Goal: Task Accomplishment & Management: Manage account settings

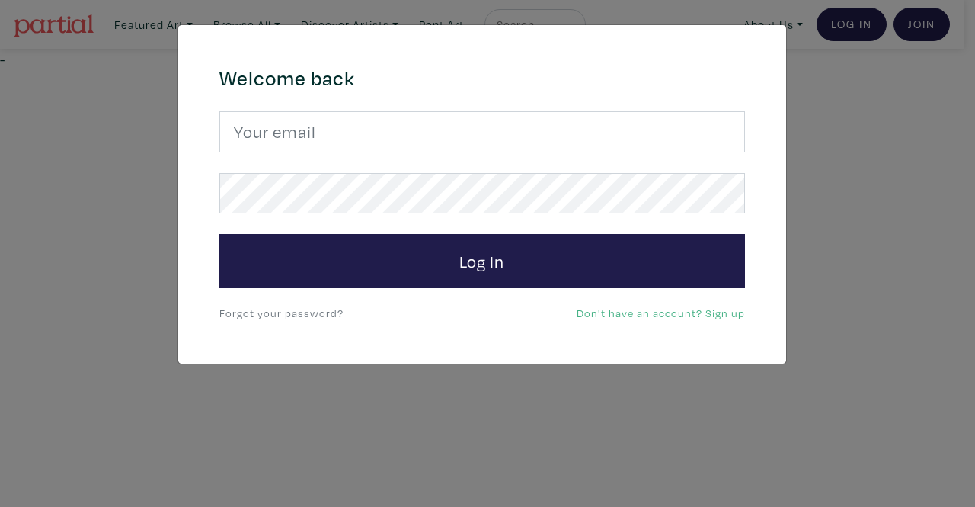
click at [581, 136] on input "email" at bounding box center [482, 131] width 526 height 41
type input "hautpham0@gmail.com"
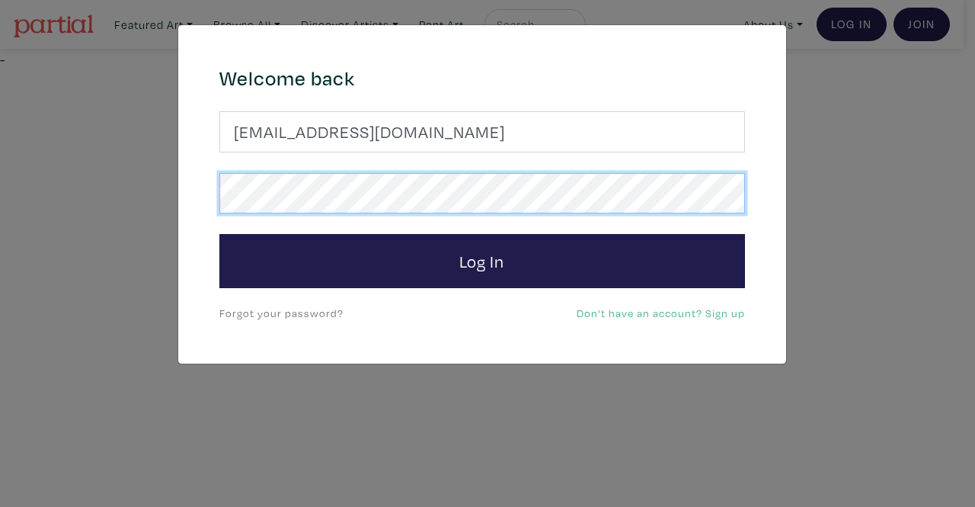
click at [219, 234] on button "Log In" at bounding box center [482, 261] width 526 height 55
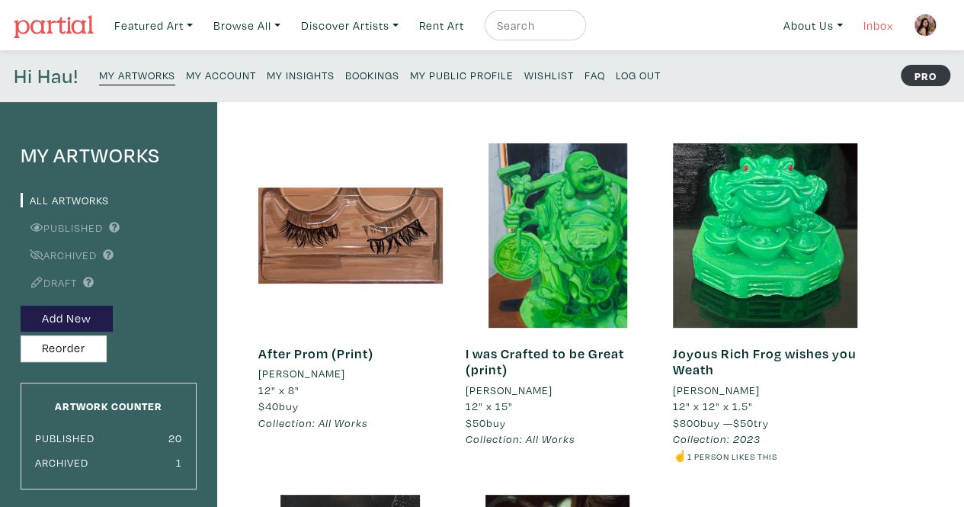
click at [870, 27] on link "Inbox" at bounding box center [877, 25] width 43 height 31
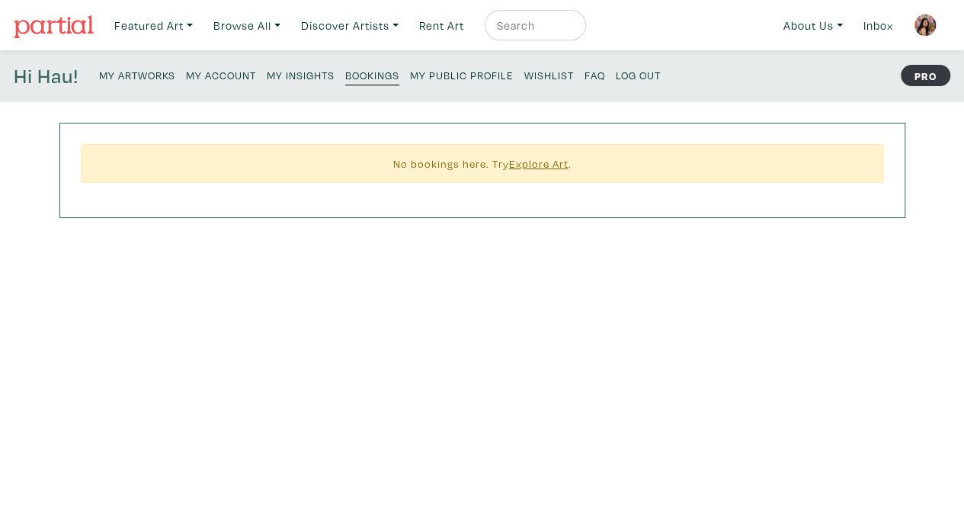
click at [146, 75] on small "My Artworks" at bounding box center [137, 75] width 76 height 14
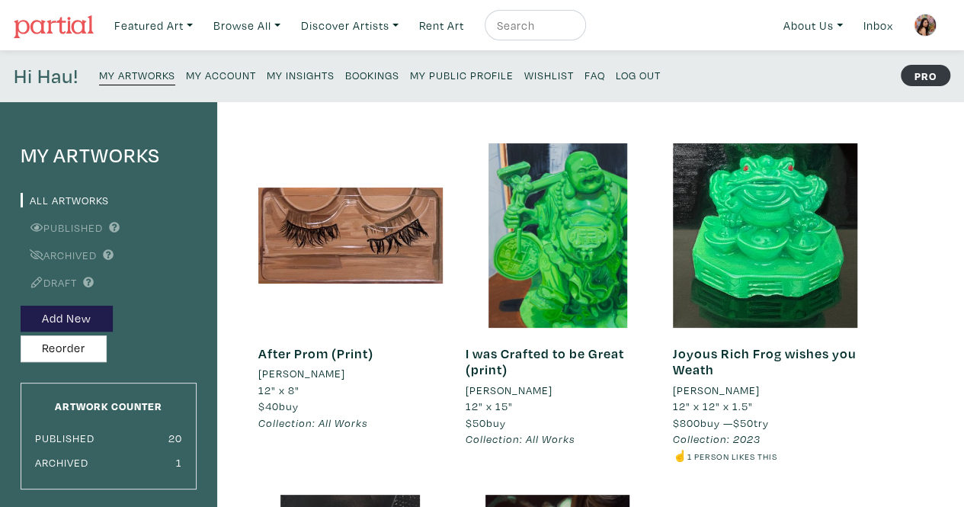
click at [239, 75] on small "My Account" at bounding box center [221, 75] width 70 height 14
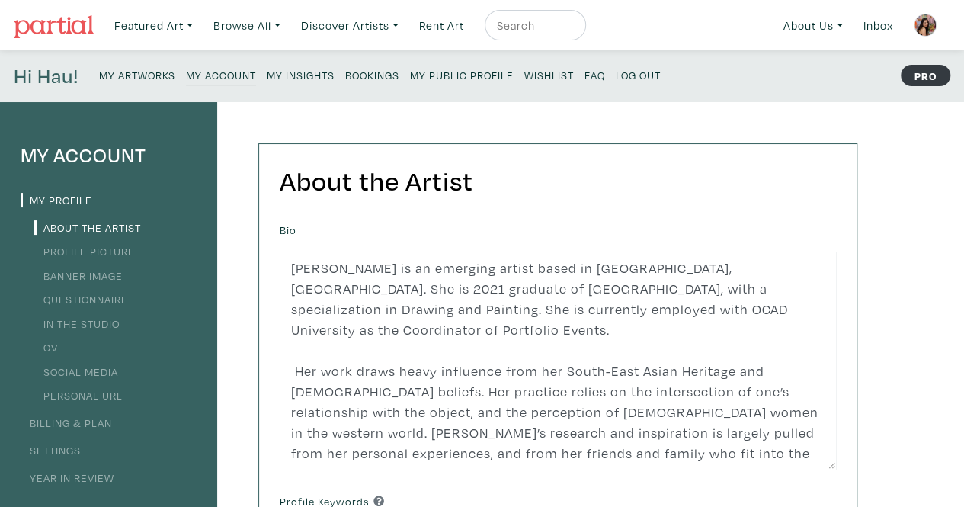
click at [496, 72] on small "My Public Profile" at bounding box center [462, 75] width 104 height 14
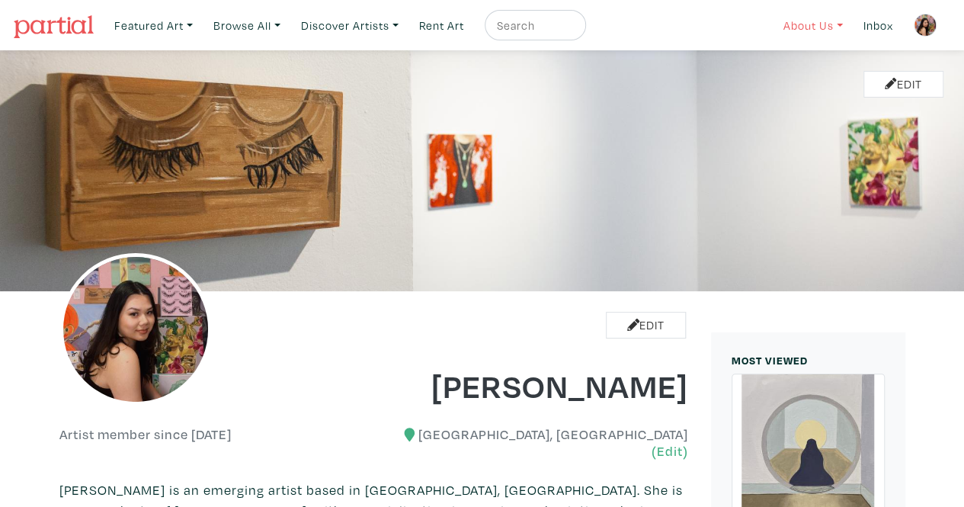
click at [796, 31] on link "About Us" at bounding box center [812, 25] width 73 height 31
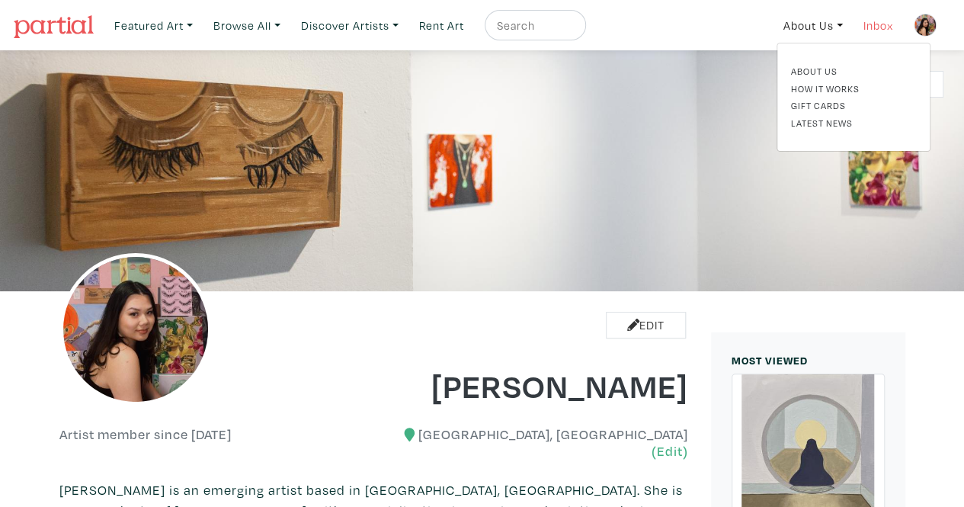
click at [863, 18] on link "Inbox" at bounding box center [877, 25] width 43 height 31
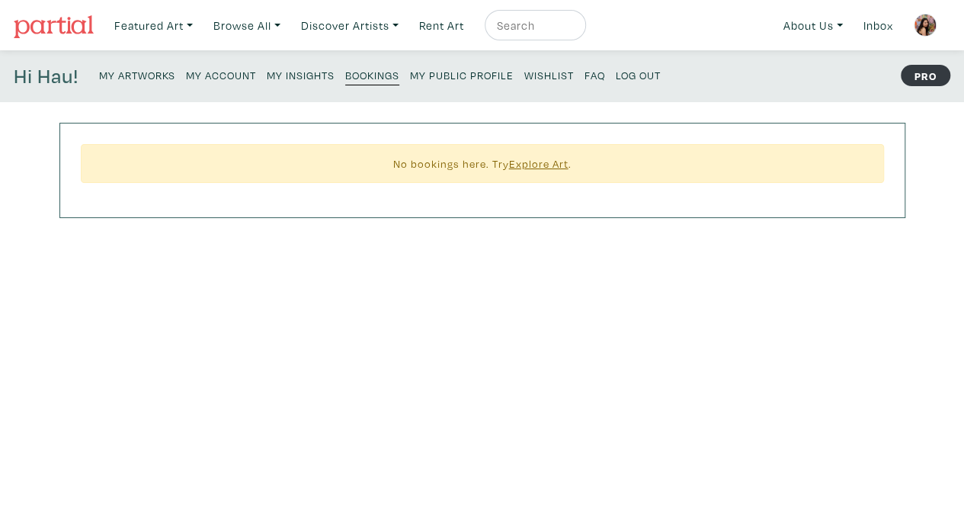
click at [300, 74] on small "My Insights" at bounding box center [301, 75] width 68 height 14
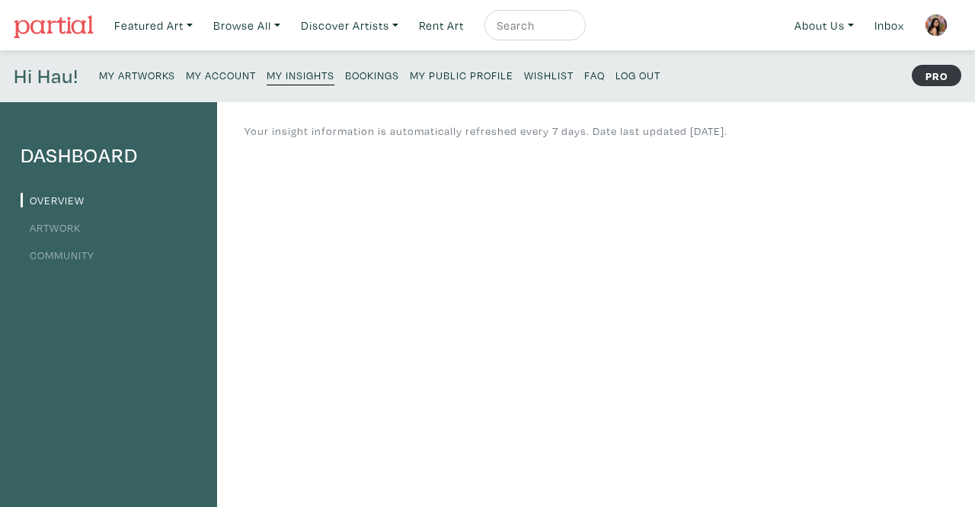
click at [53, 223] on link "Artwork" at bounding box center [51, 227] width 60 height 14
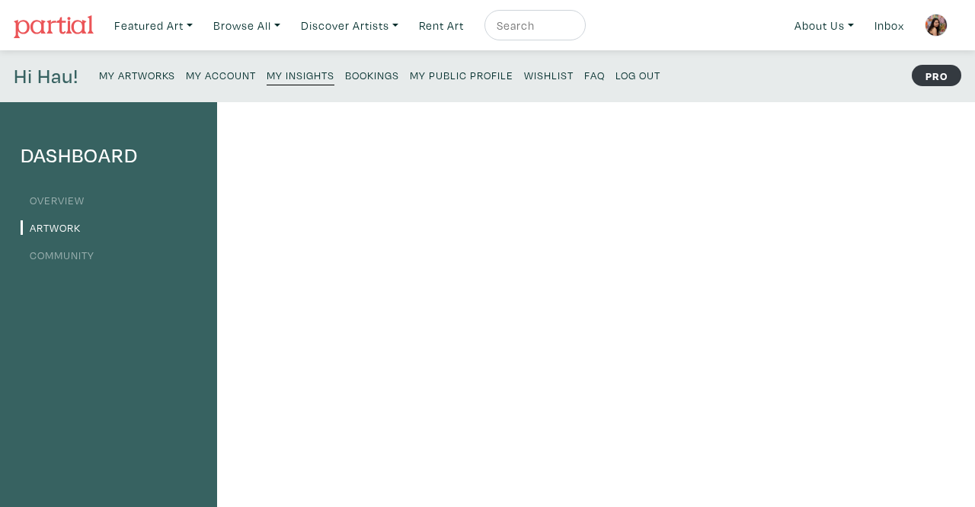
click at [58, 368] on div "Dashboard Overview Artwork Community" at bounding box center [108, 513] width 217 height 823
click at [58, 251] on link "Community" at bounding box center [58, 255] width 74 height 14
click at [58, 259] on link "Community" at bounding box center [58, 255] width 74 height 14
click at [73, 251] on link "Community" at bounding box center [58, 255] width 74 height 14
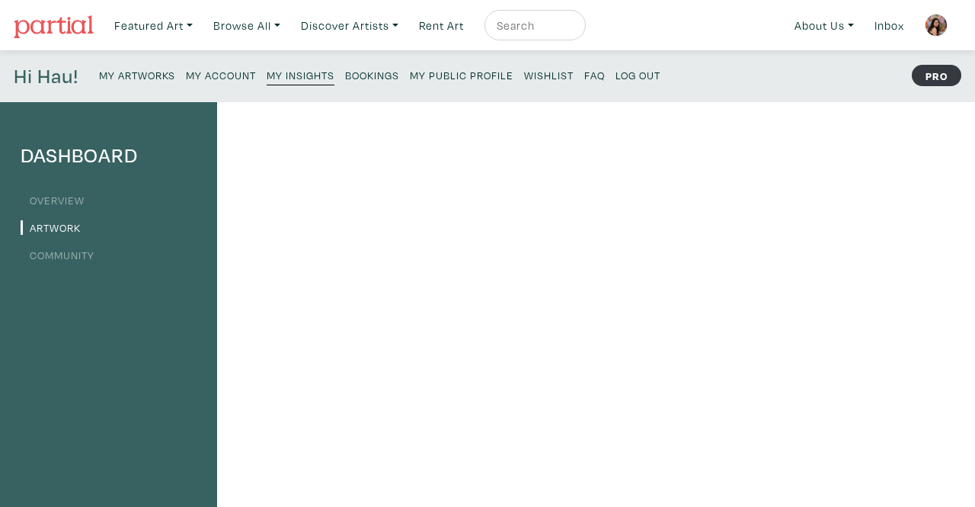
click at [73, 251] on link "Community" at bounding box center [58, 255] width 74 height 14
click at [85, 252] on link "Community" at bounding box center [58, 255] width 74 height 14
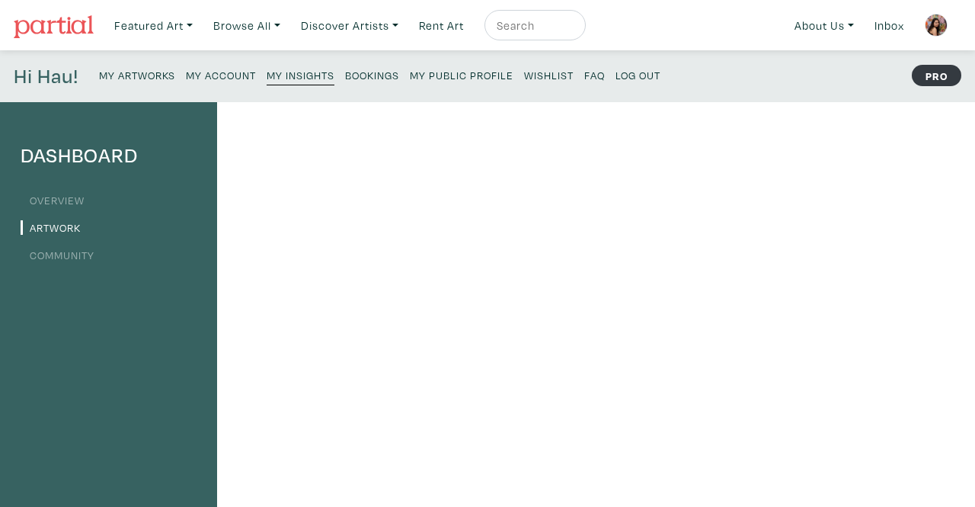
click at [58, 196] on link "Overview" at bounding box center [53, 200] width 64 height 14
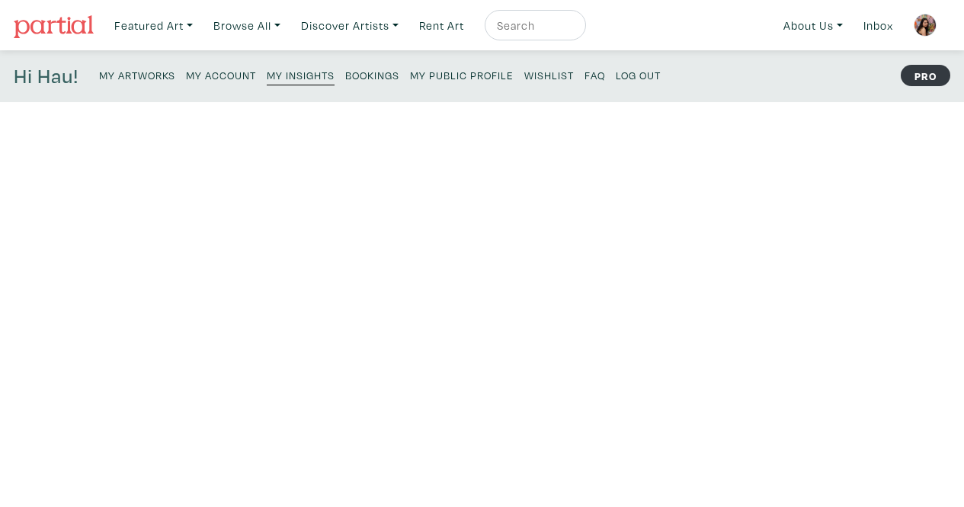
click at [54, 211] on ul "Overview Artwork Community" at bounding box center [109, 226] width 176 height 75
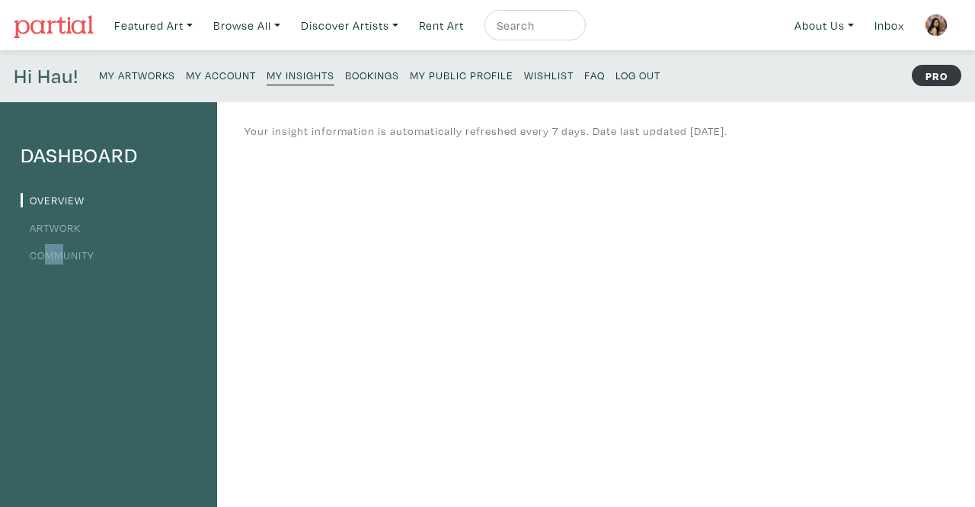
drag, startPoint x: 46, startPoint y: 262, endPoint x: 62, endPoint y: 251, distance: 19.7
click at [62, 251] on li "Community" at bounding box center [109, 254] width 176 height 21
click at [62, 251] on link "Community" at bounding box center [58, 255] width 74 height 14
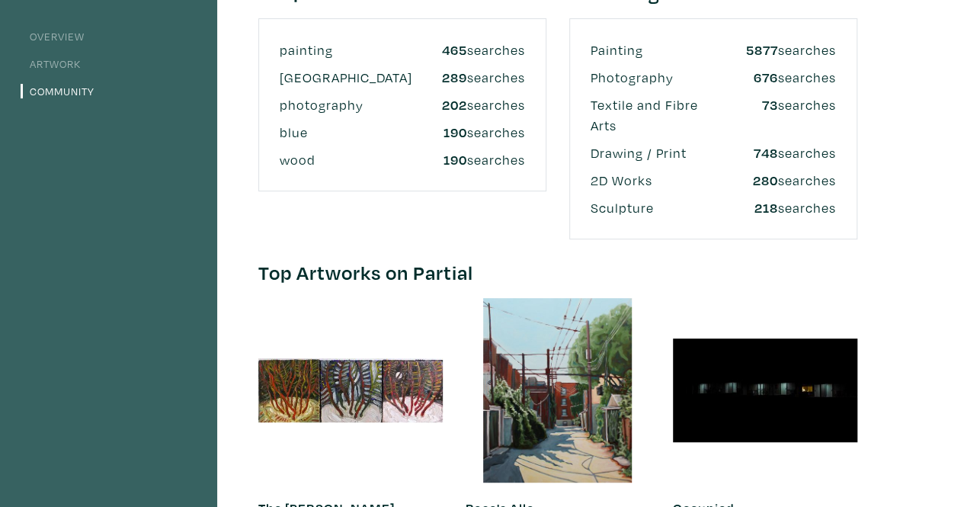
scroll to position [108, 0]
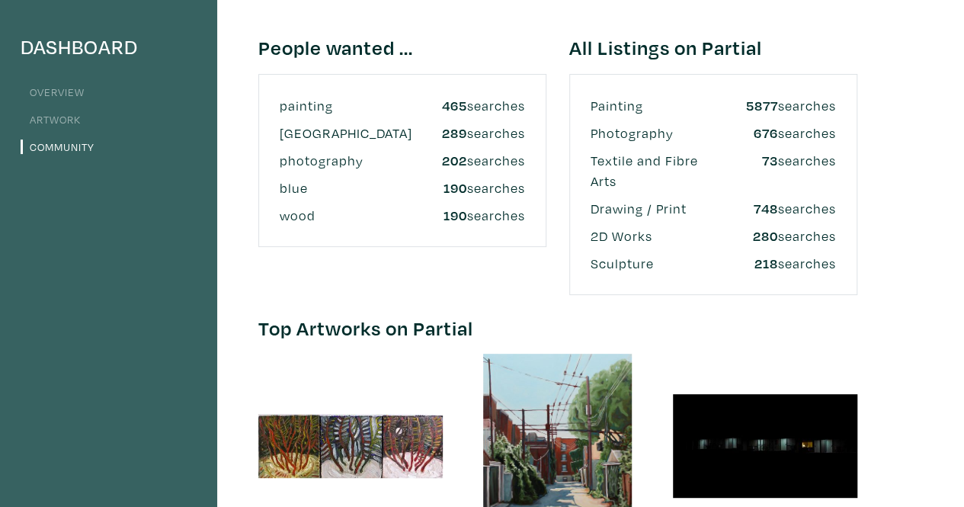
click at [67, 118] on link "Artwork" at bounding box center [51, 119] width 60 height 14
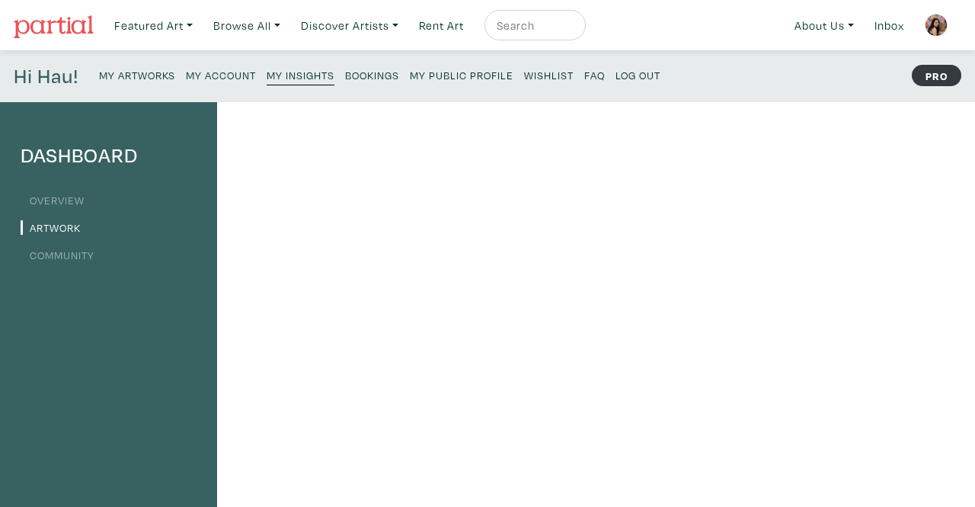
click at [59, 194] on link "Overview" at bounding box center [53, 200] width 64 height 14
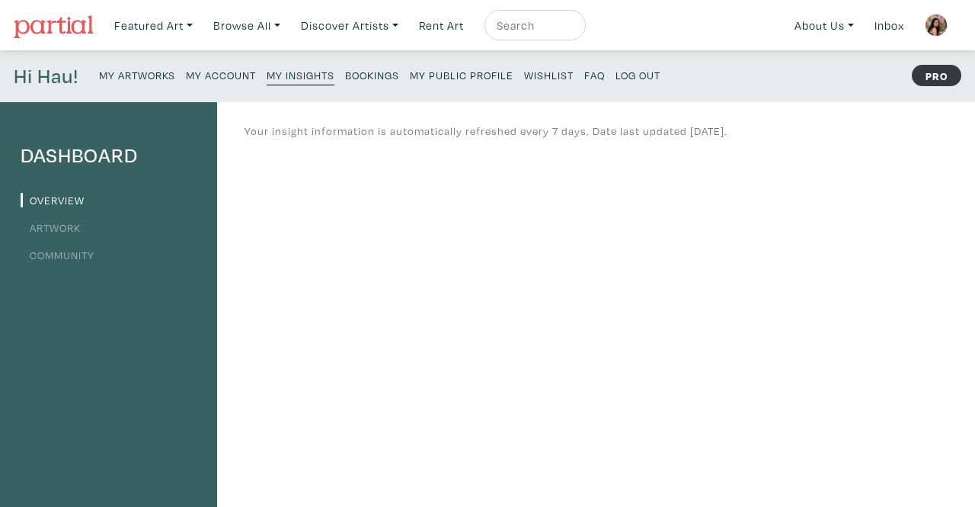
click at [43, 221] on link "Artwork" at bounding box center [51, 227] width 60 height 14
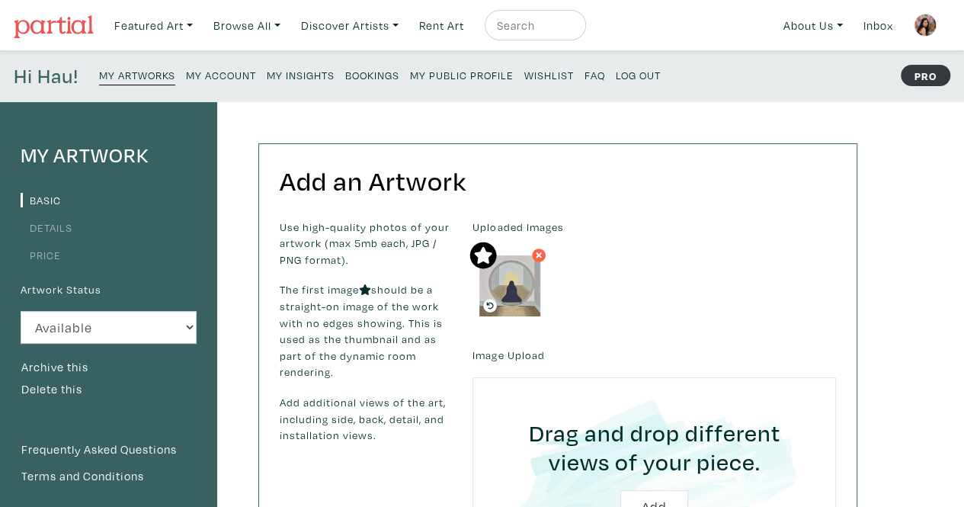
click at [35, 227] on link "Details" at bounding box center [47, 227] width 52 height 14
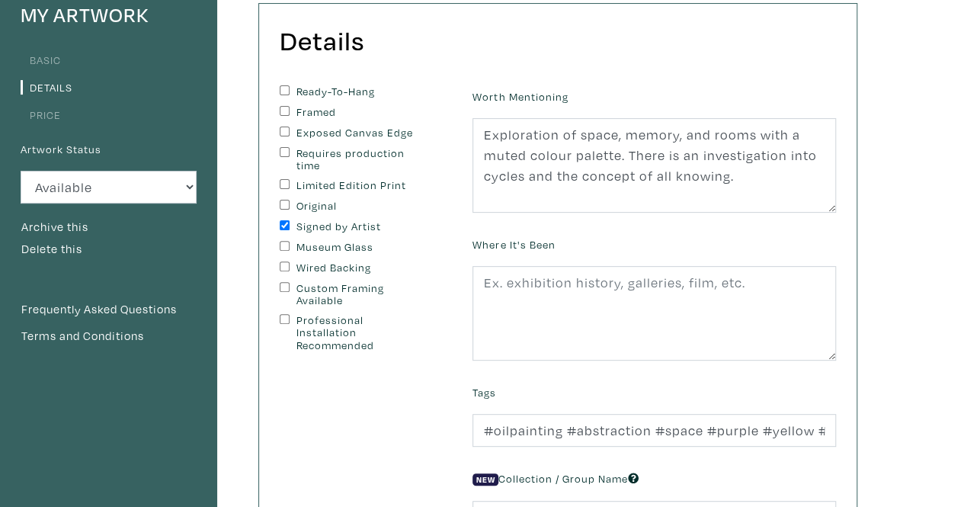
scroll to position [126, 0]
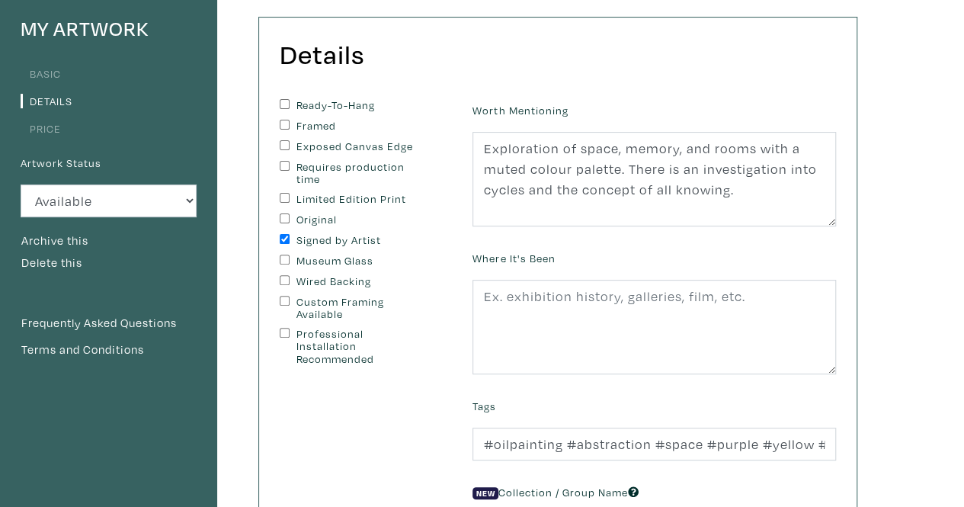
click at [280, 219] on input "Original" at bounding box center [285, 218] width 10 height 10
checkbox input "true"
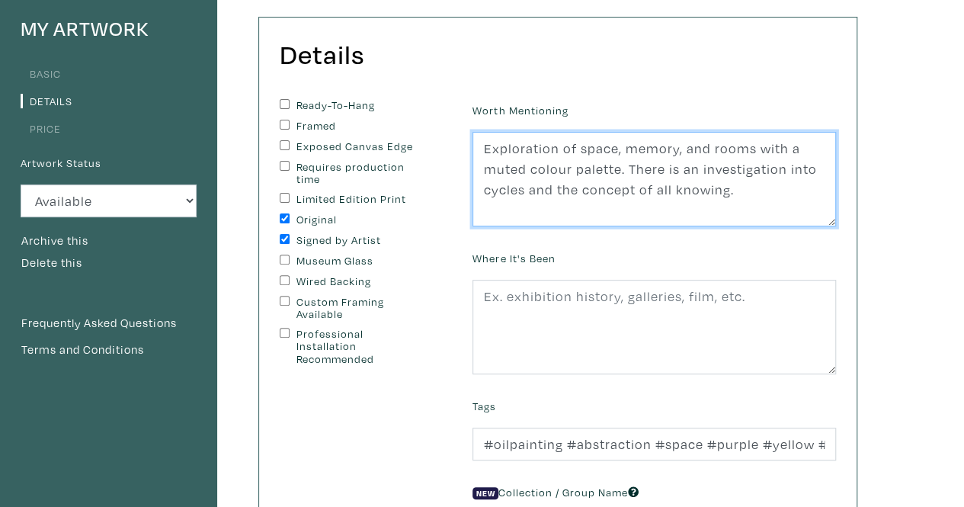
click at [735, 194] on textarea "Exploration of space, memory, and rooms with a muted colour palette. There is a…" at bounding box center [653, 179] width 363 height 94
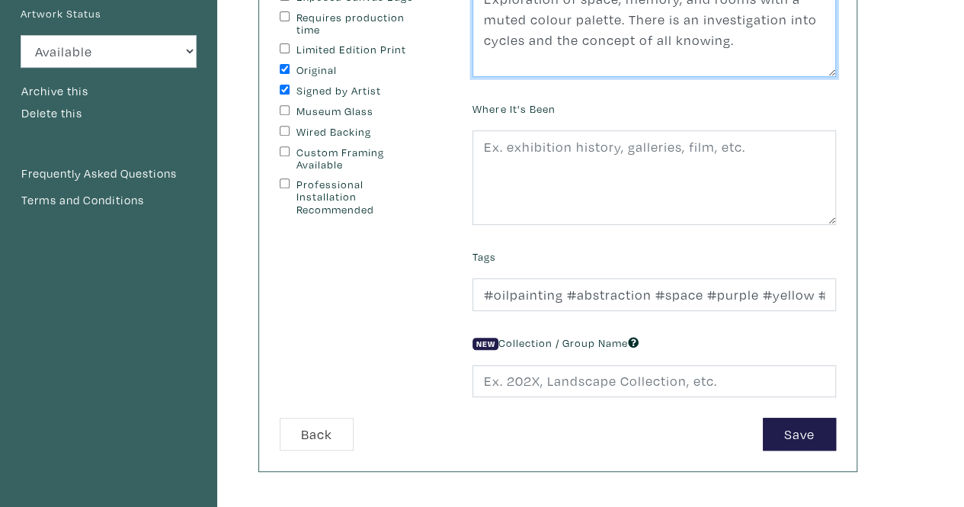
scroll to position [348, 0]
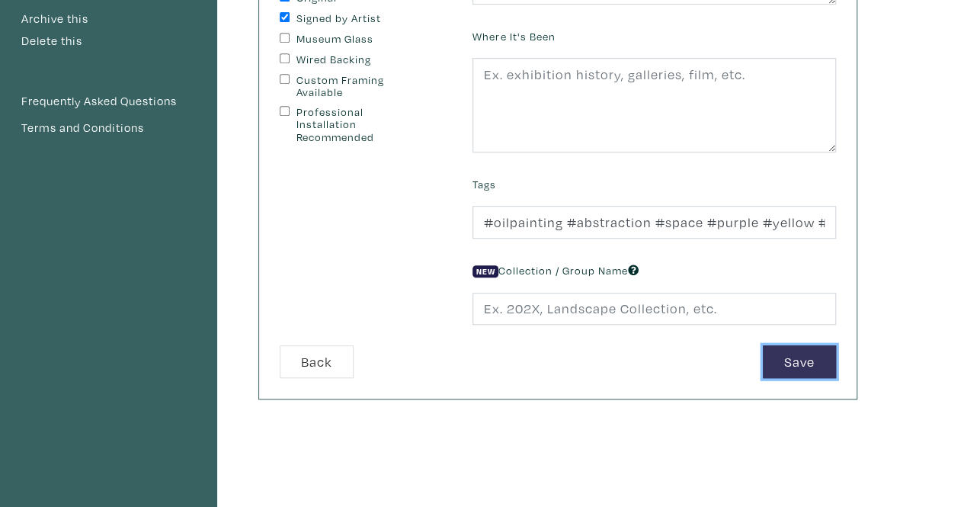
click at [776, 351] on button "Save" at bounding box center [799, 361] width 73 height 33
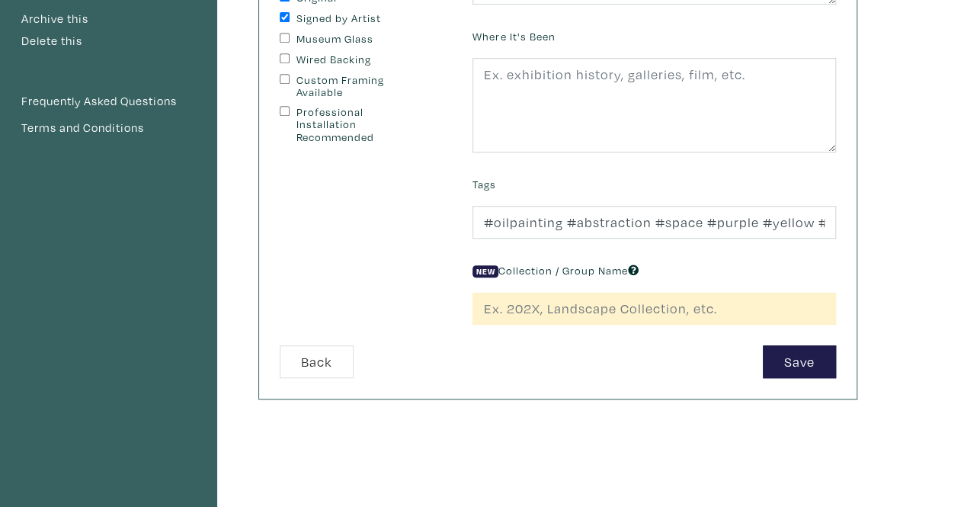
click at [728, 287] on div "New Collection / Group Name" at bounding box center [654, 292] width 386 height 66
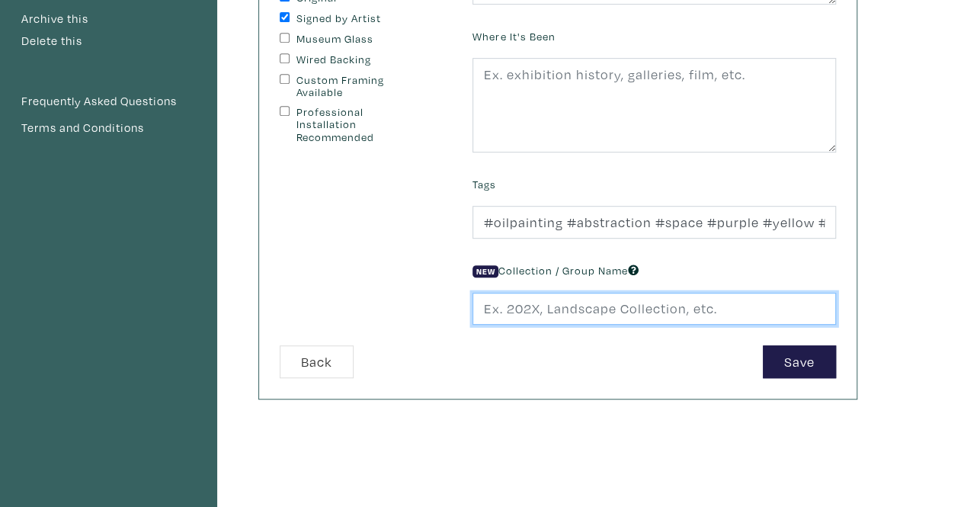
click at [681, 318] on input "text" at bounding box center [653, 309] width 363 height 33
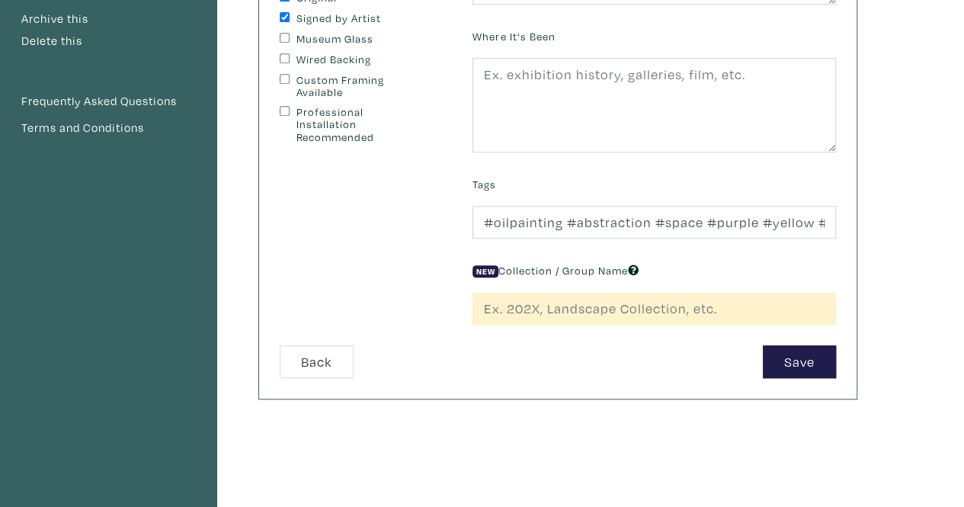
click at [634, 441] on div "Details You can change this at anytime. Ready-To-Hang Framed Exposed Canvas Edg…" at bounding box center [543, 167] width 652 height 827
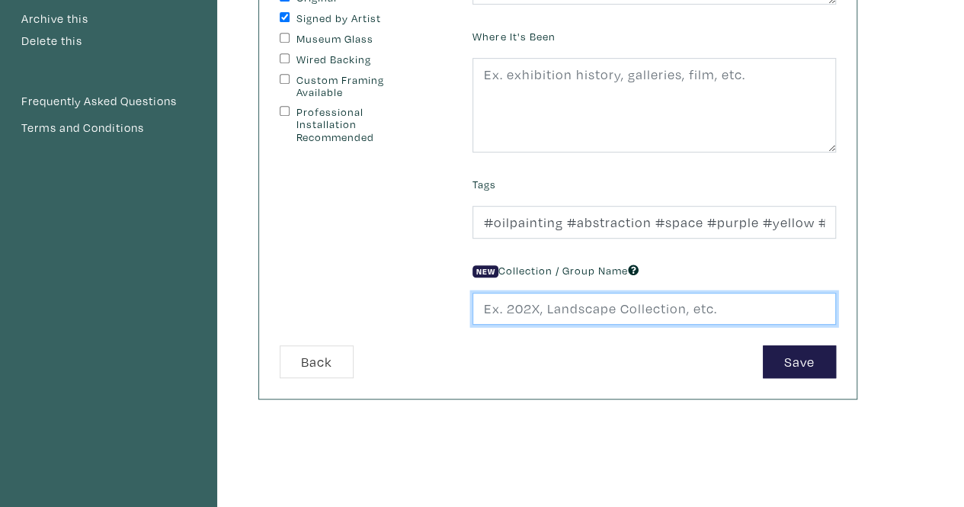
click at [560, 305] on input "text" at bounding box center [653, 309] width 363 height 33
type input "All Works"
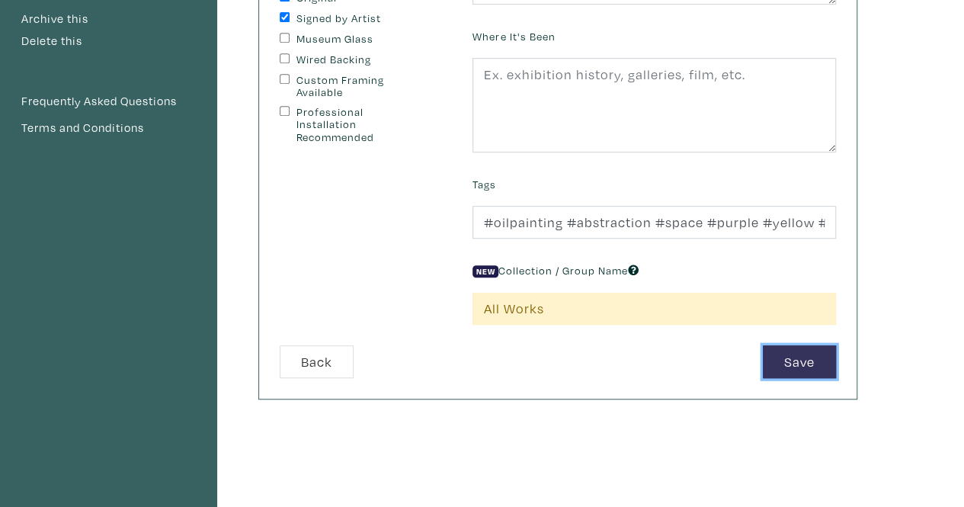
click at [785, 357] on button "Save" at bounding box center [799, 361] width 73 height 33
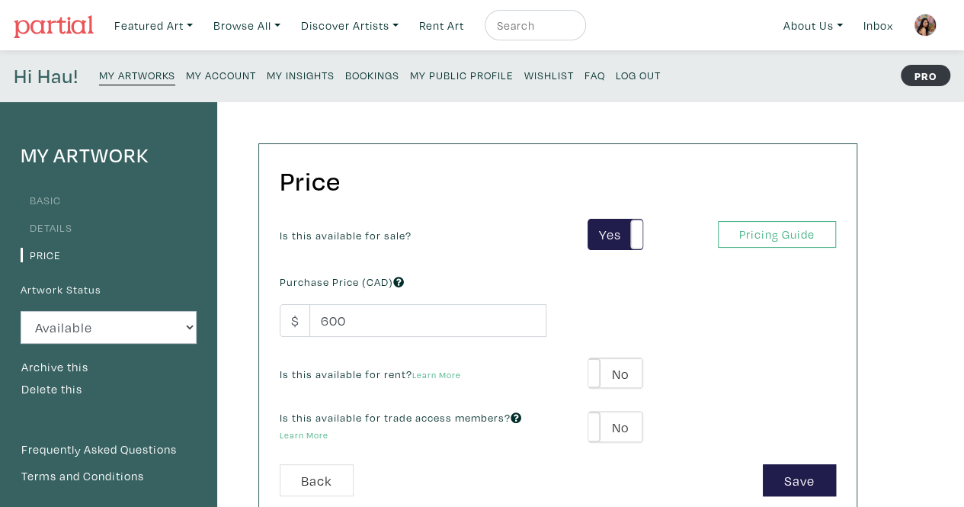
scroll to position [88, 0]
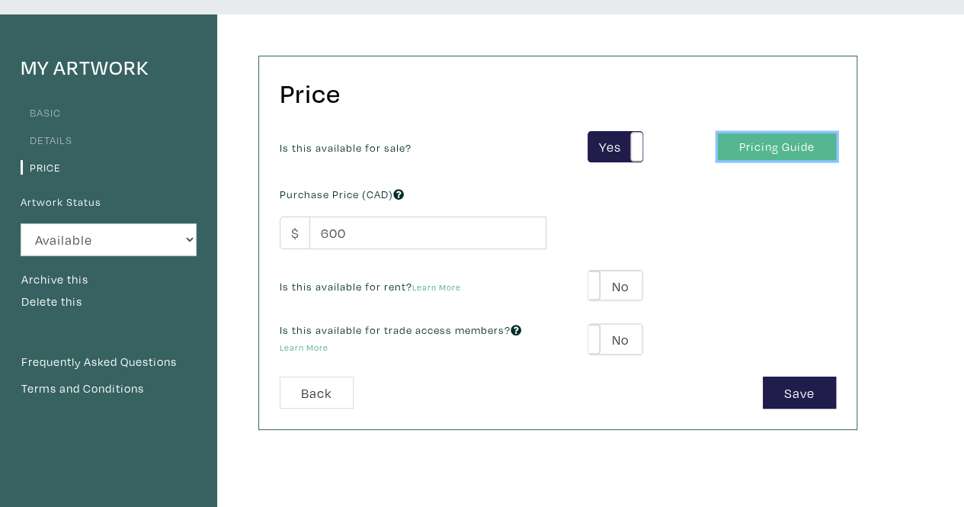
click at [789, 146] on link "Pricing Guide" at bounding box center [777, 146] width 118 height 27
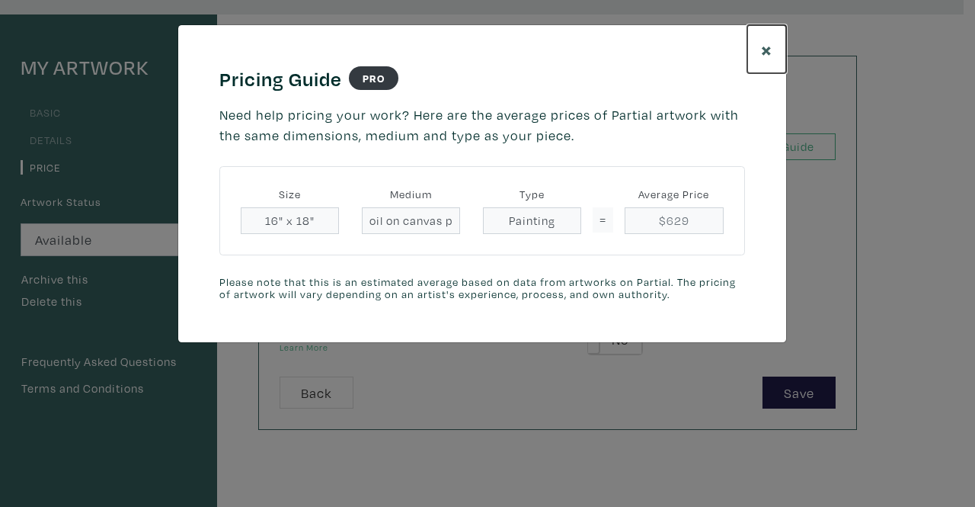
click at [757, 53] on button "×" at bounding box center [767, 49] width 39 height 48
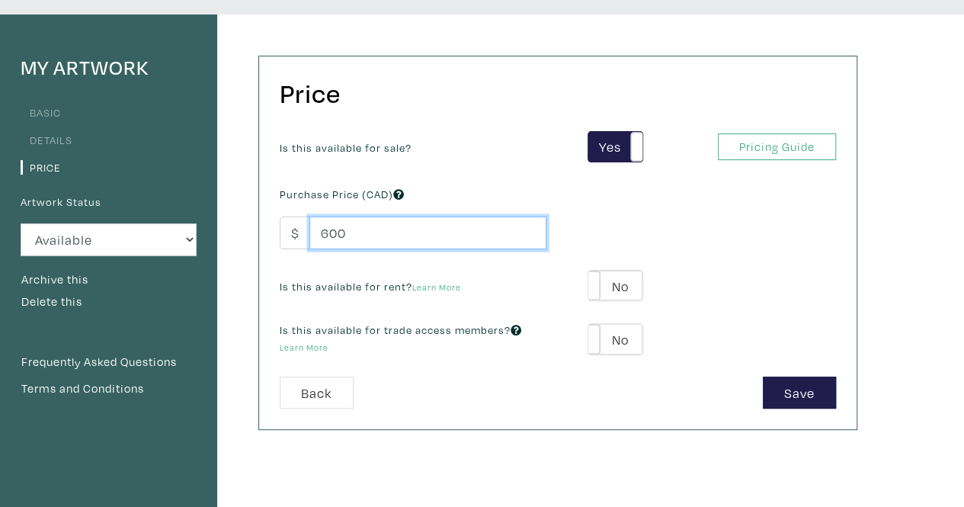
click at [377, 229] on input "600" at bounding box center [427, 232] width 237 height 33
click at [297, 344] on link "Learn More" at bounding box center [304, 346] width 49 height 11
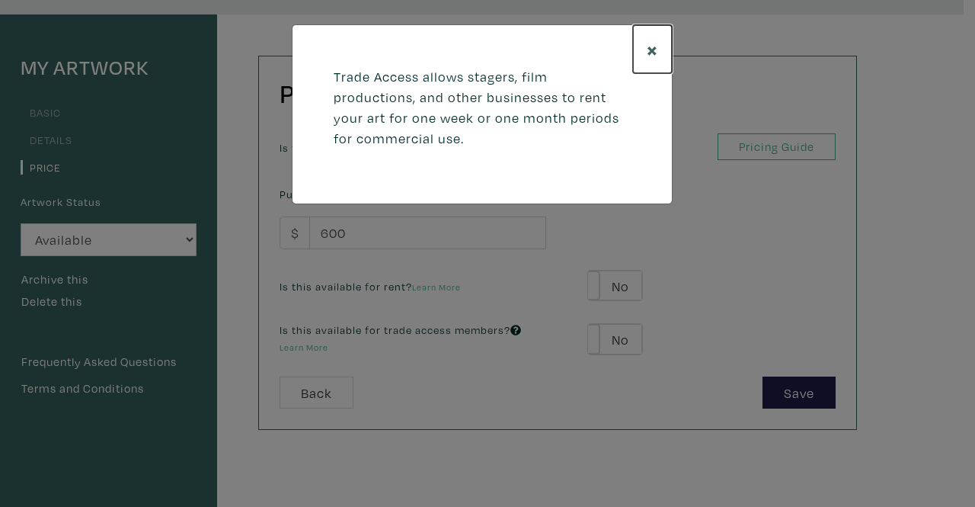
click at [655, 43] on span "×" at bounding box center [652, 49] width 11 height 27
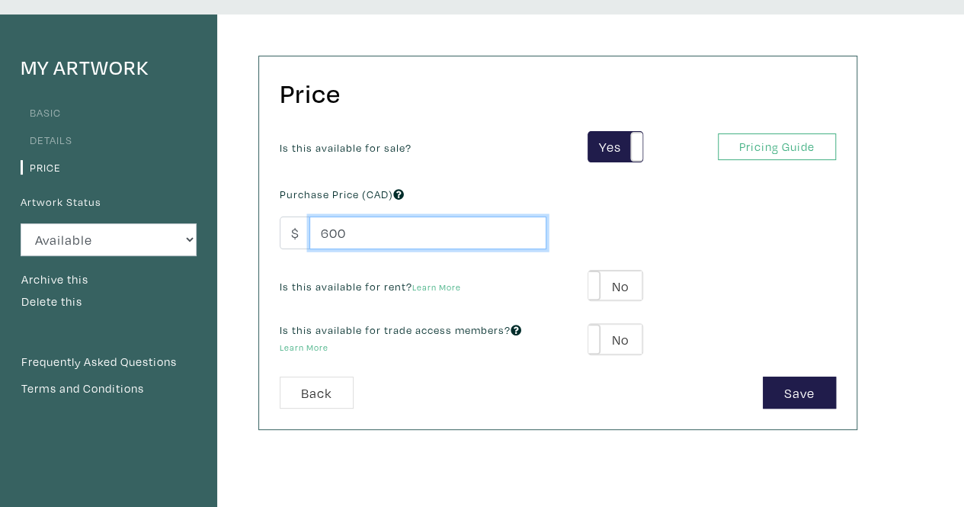
click at [402, 237] on input "600" at bounding box center [427, 232] width 237 height 33
type input "6"
type input "500"
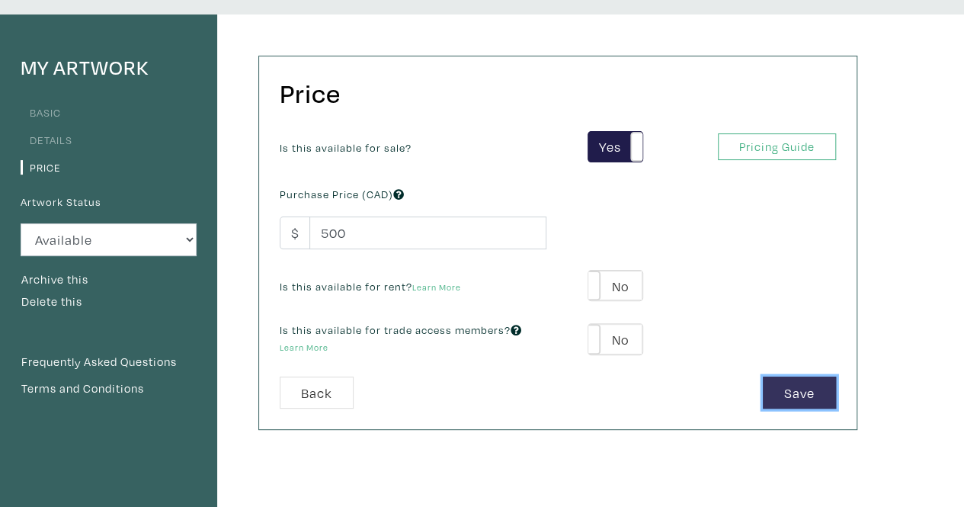
click at [793, 386] on button "Save" at bounding box center [799, 392] width 73 height 33
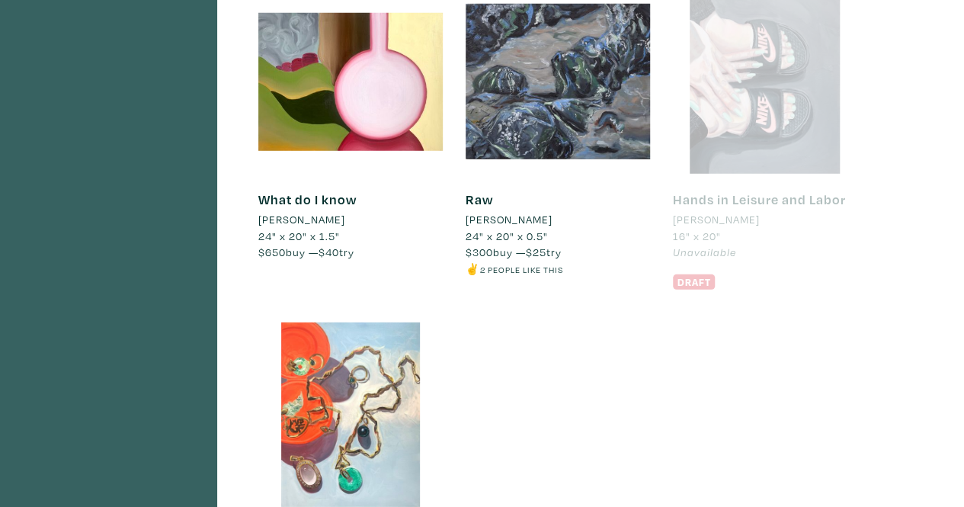
scroll to position [2166, 0]
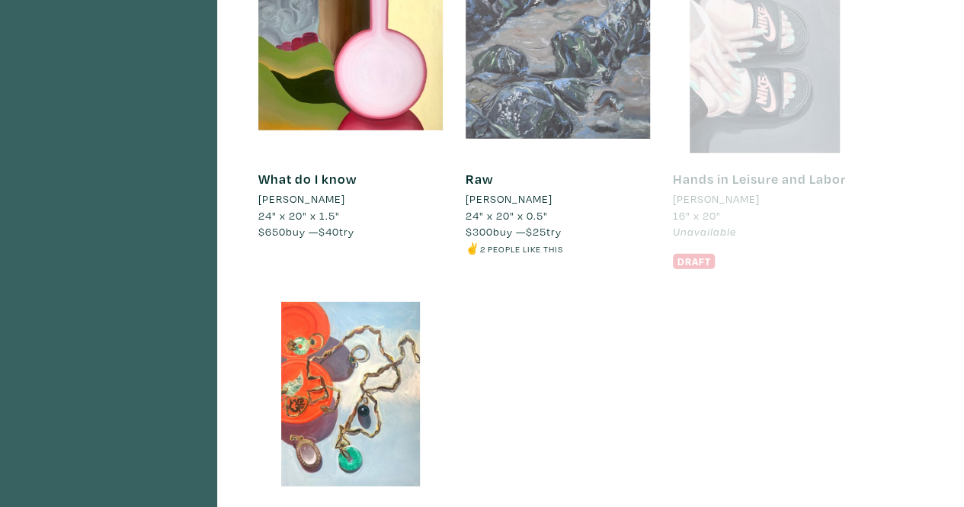
click at [590, 79] on div at bounding box center [558, 61] width 184 height 184
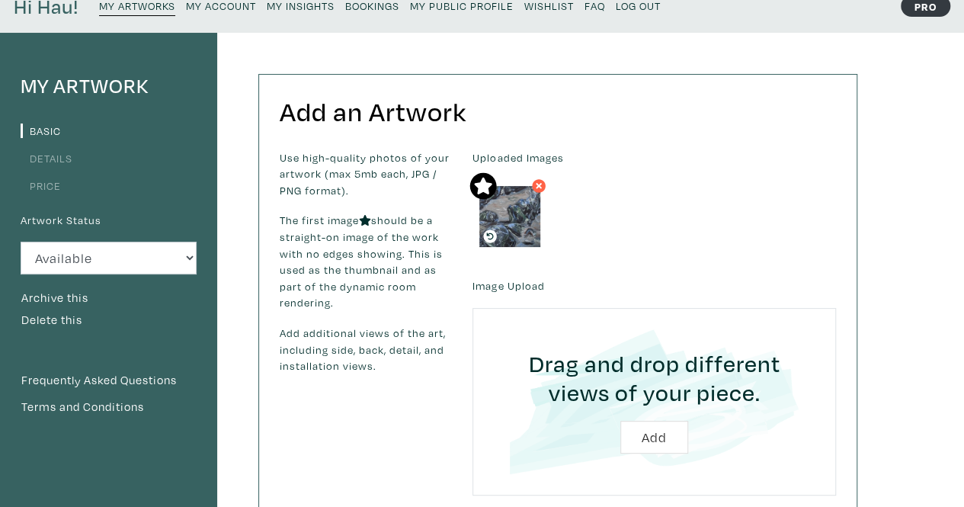
scroll to position [66, 0]
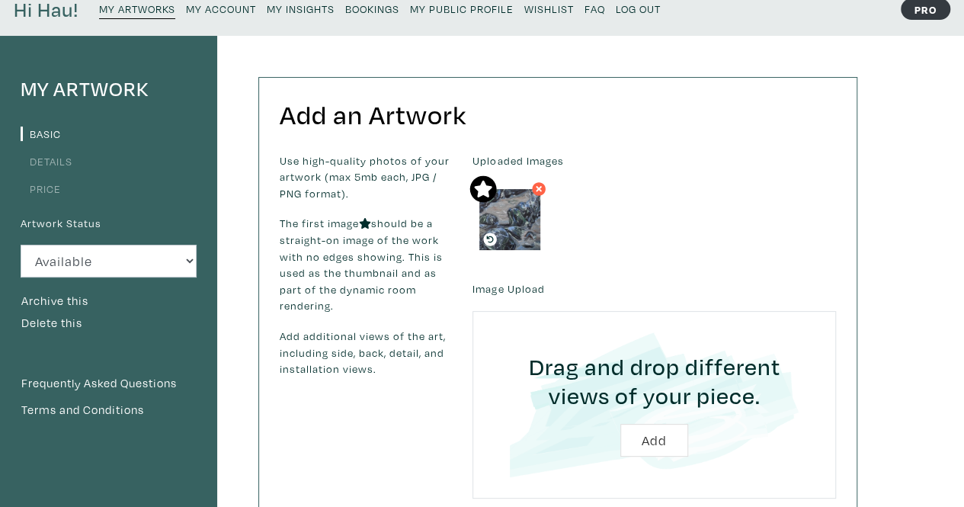
click at [43, 181] on li "Price" at bounding box center [109, 188] width 176 height 21
click at [38, 194] on link "Price" at bounding box center [41, 188] width 40 height 14
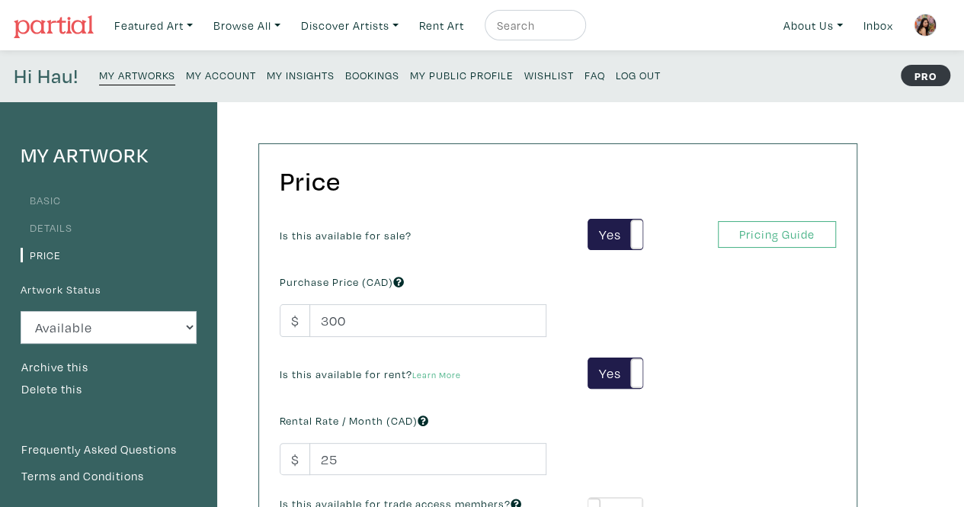
scroll to position [299, 0]
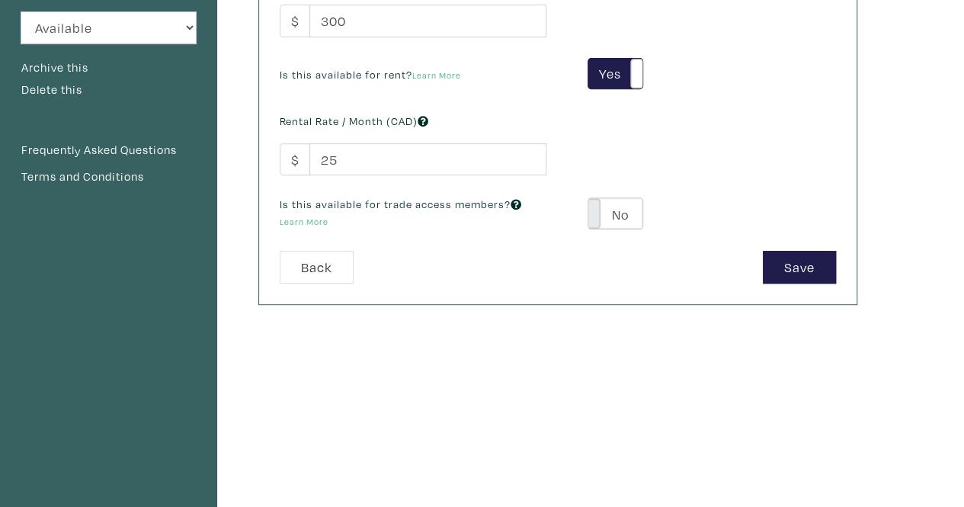
click at [591, 216] on span at bounding box center [589, 213] width 24 height 30
type input "39"
type input "54"
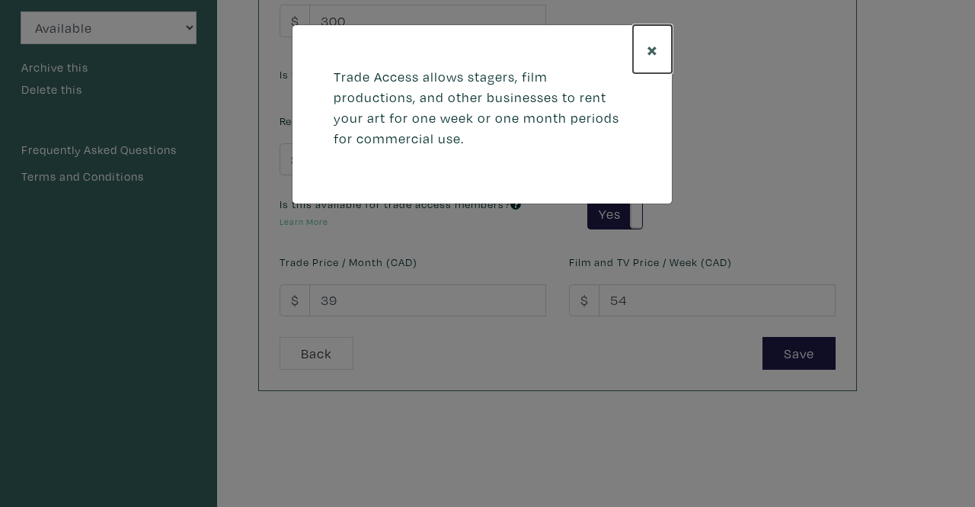
click at [648, 40] on span "×" at bounding box center [652, 49] width 11 height 27
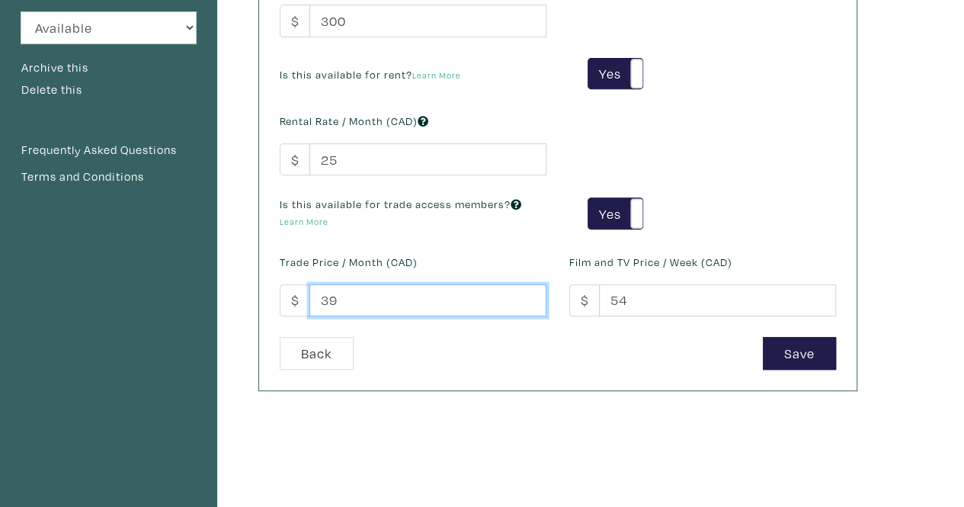
click at [389, 303] on input "39" at bounding box center [427, 300] width 237 height 33
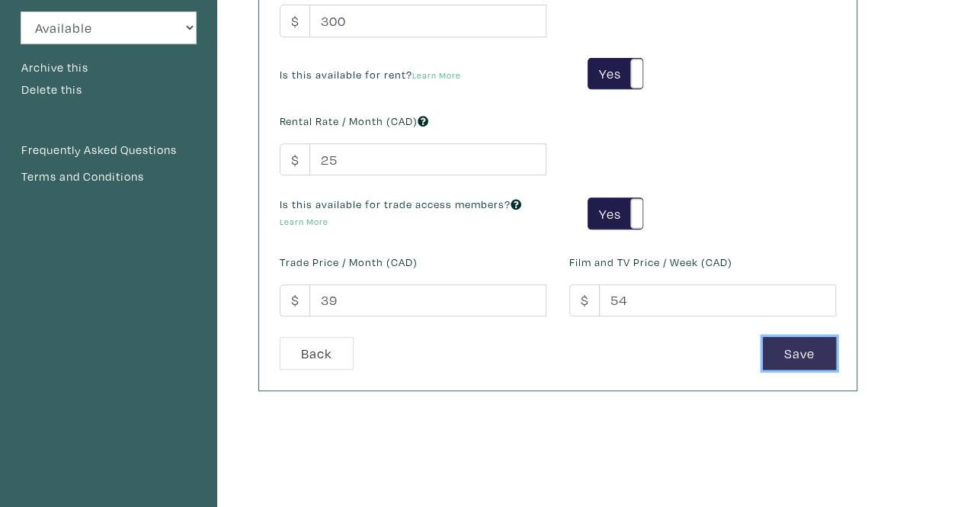
click at [808, 346] on button "Save" at bounding box center [799, 353] width 73 height 33
click at [808, 346] on button "..." at bounding box center [810, 353] width 52 height 33
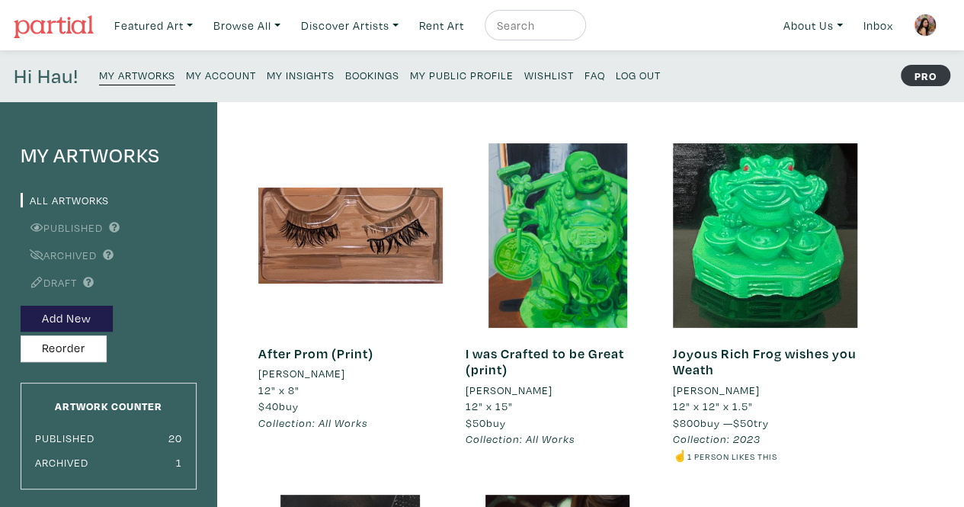
click at [472, 74] on small "My Public Profile" at bounding box center [462, 75] width 104 height 14
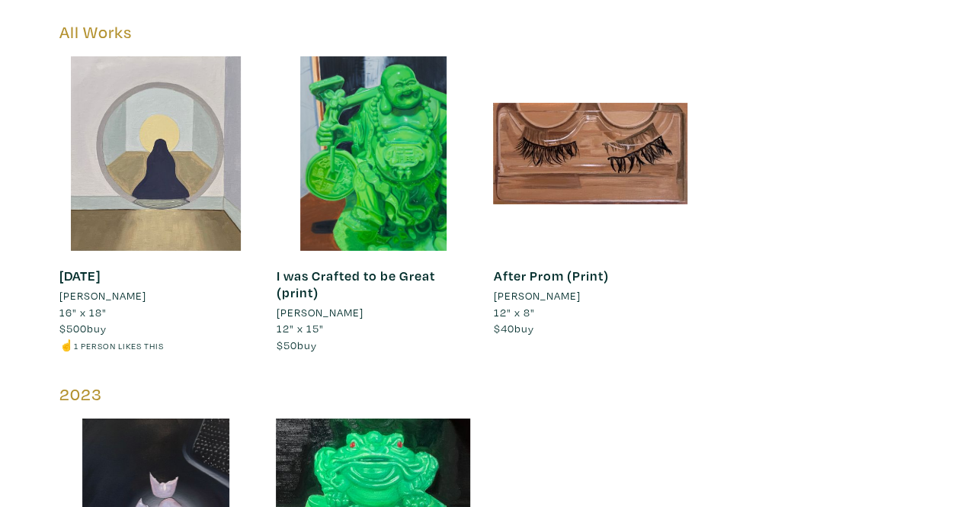
scroll to position [2475, 0]
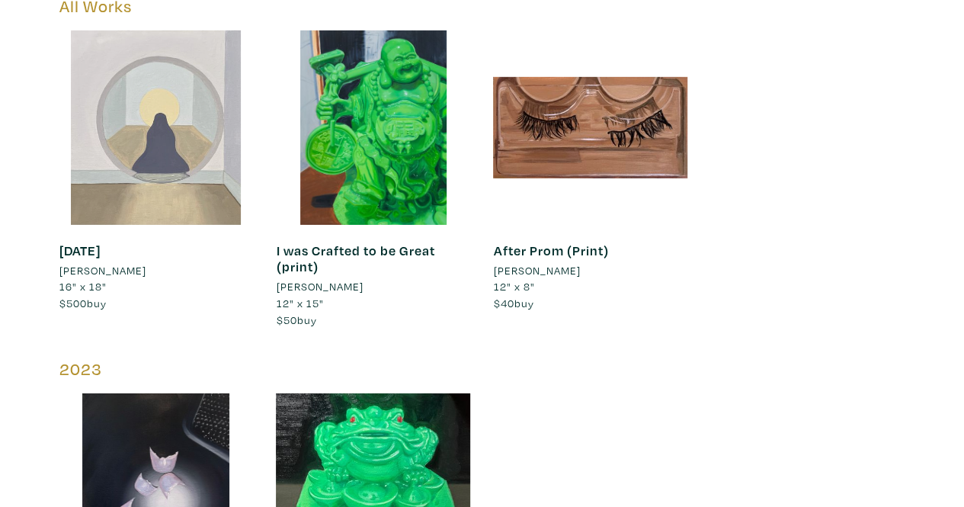
click at [148, 200] on div at bounding box center [156, 127] width 194 height 194
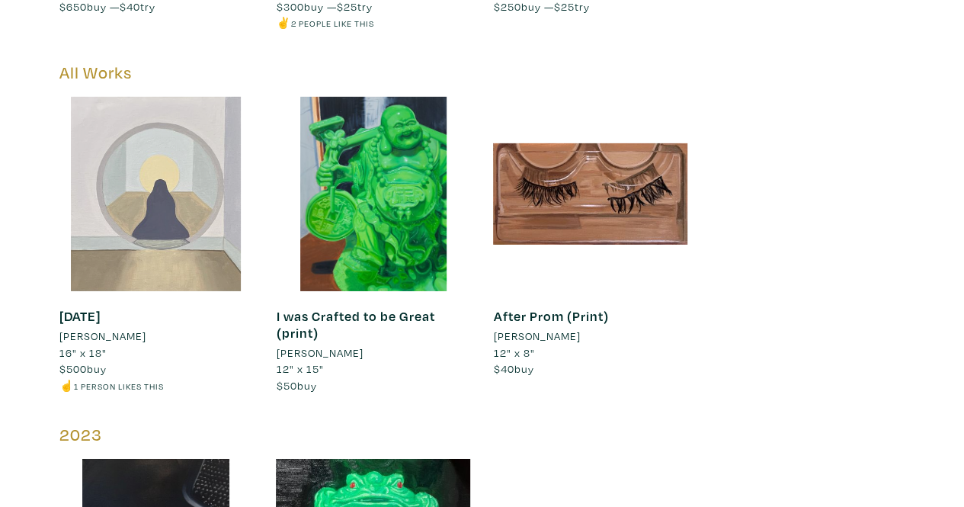
scroll to position [2475, 0]
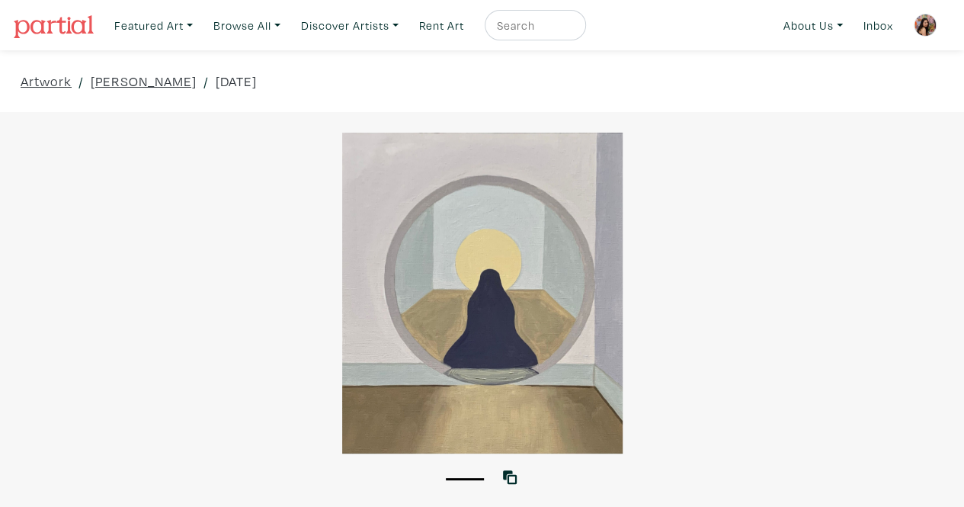
click at [683, 286] on div at bounding box center [482, 293] width 964 height 321
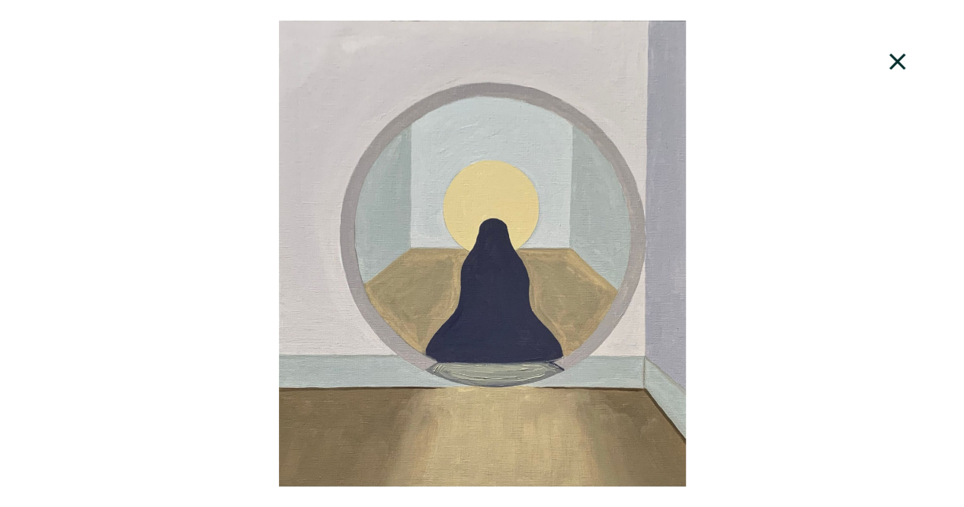
scroll to position [918, 0]
click at [878, 62] on icon at bounding box center [898, 61] width 52 height 41
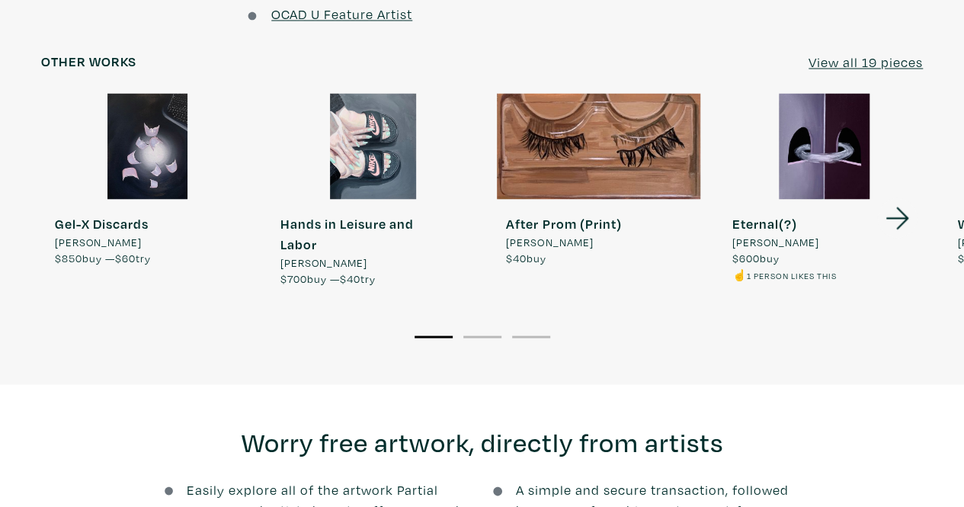
scroll to position [1263, 0]
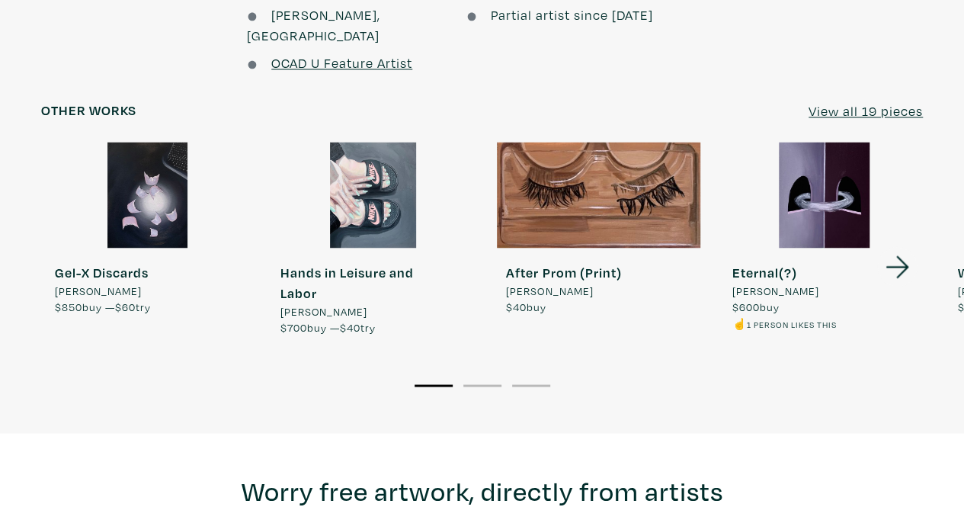
click at [842, 181] on div at bounding box center [824, 195] width 212 height 106
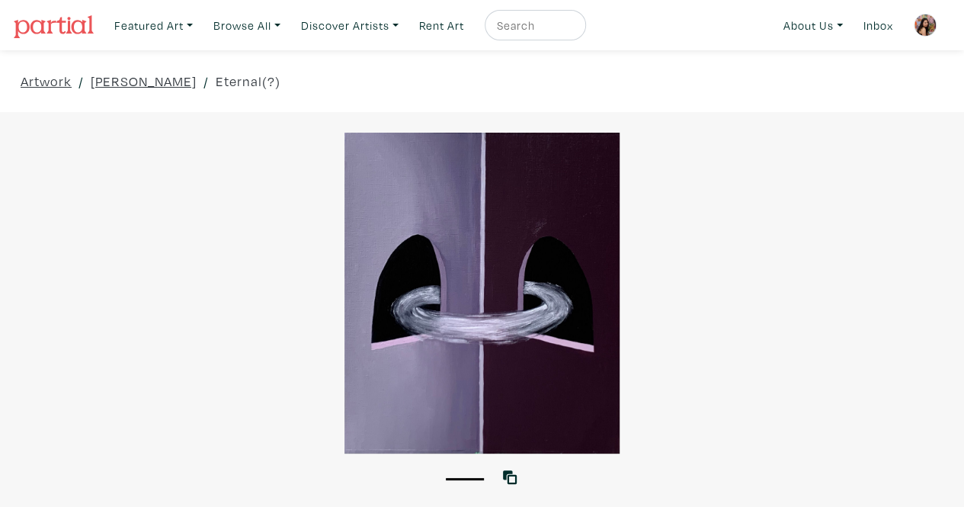
drag, startPoint x: 975, startPoint y: 56, endPoint x: 953, endPoint y: -5, distance: 64.8
click at [902, 25] on ul "About Us About Us How It Works Gift Cards Latest News CA$ US$ Inbox" at bounding box center [863, 25] width 174 height 37
click at [920, 25] on img at bounding box center [925, 25] width 23 height 23
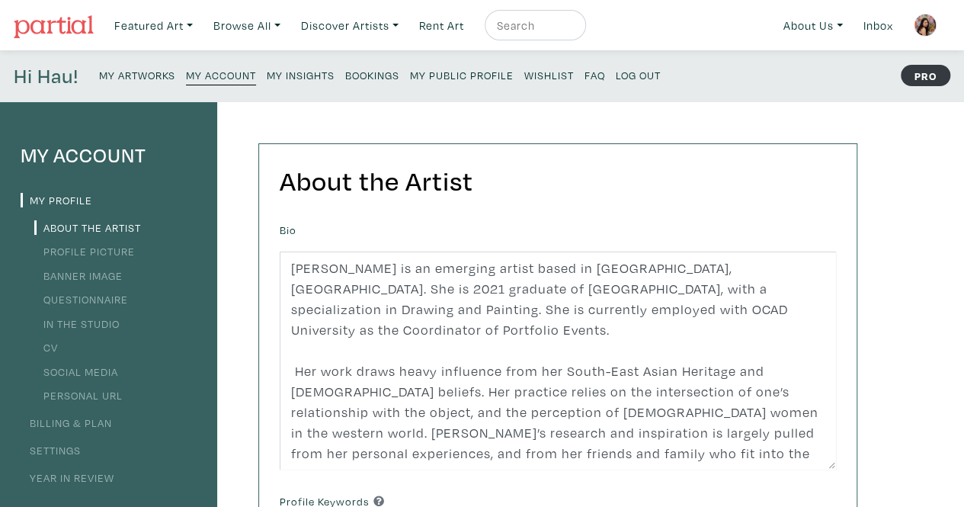
click at [145, 77] on small "My Artworks" at bounding box center [137, 75] width 76 height 14
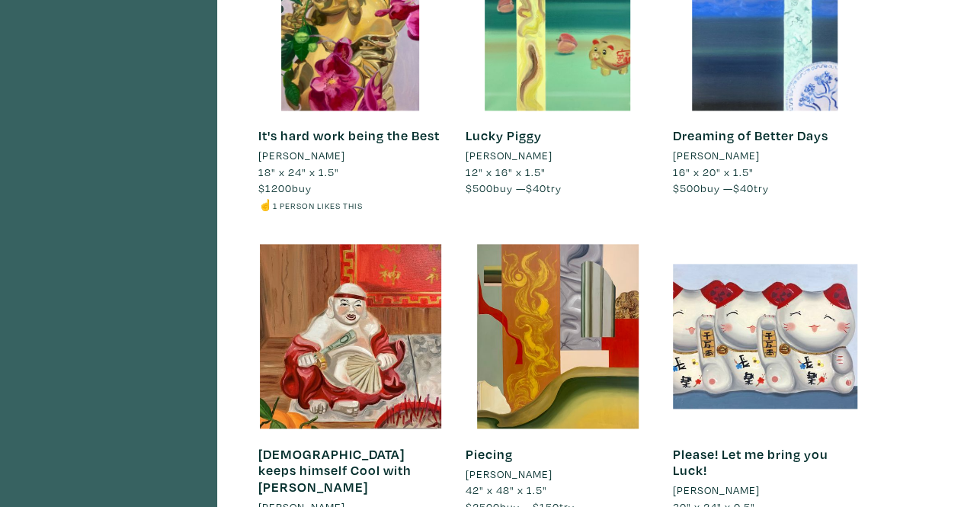
scroll to position [1330, 0]
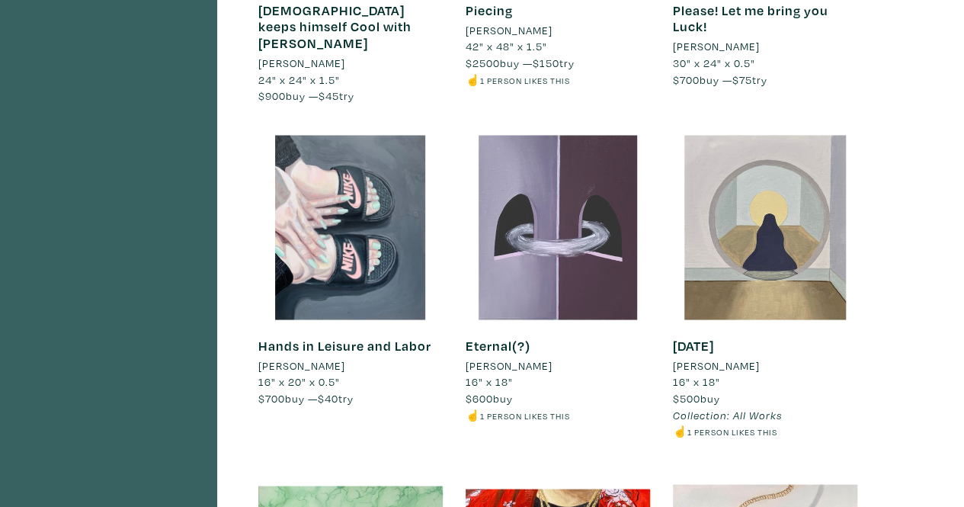
click at [574, 181] on div at bounding box center [558, 227] width 184 height 184
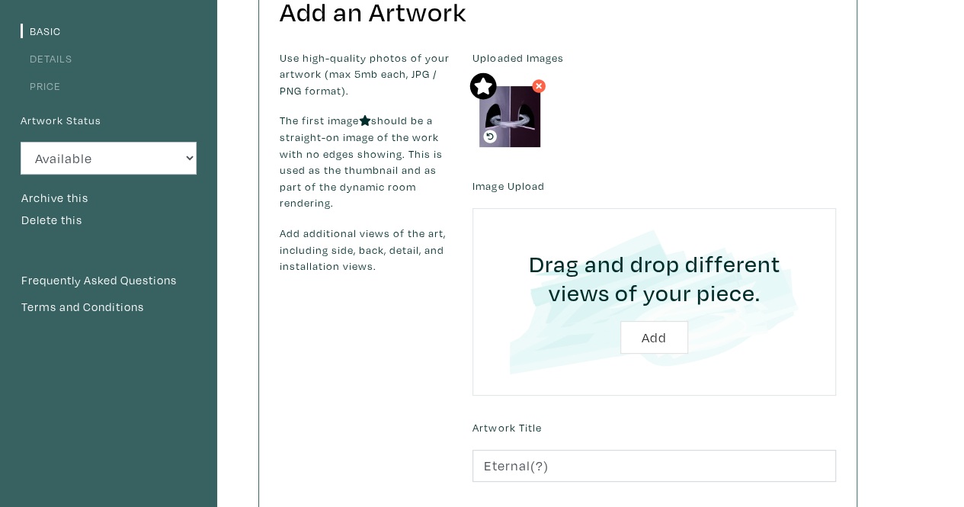
scroll to position [108, 0]
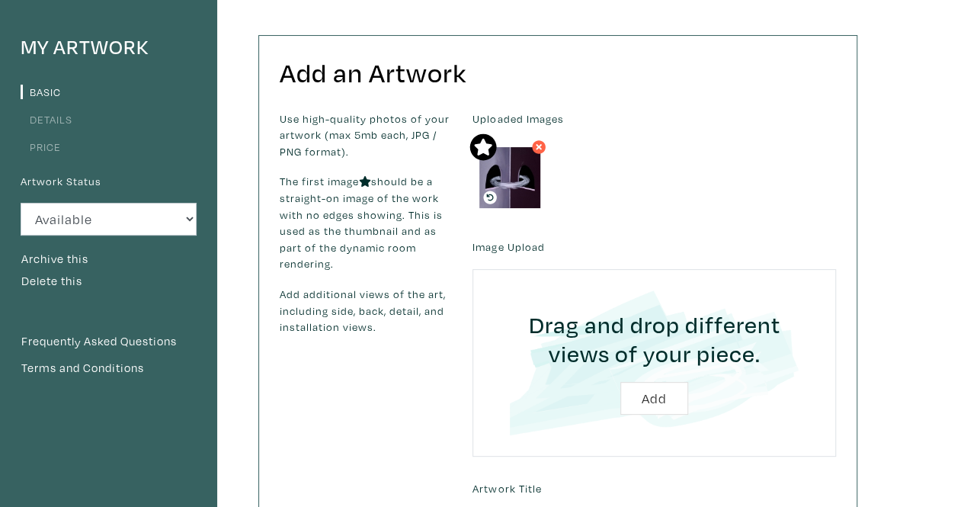
click at [37, 116] on link "Details" at bounding box center [47, 119] width 52 height 14
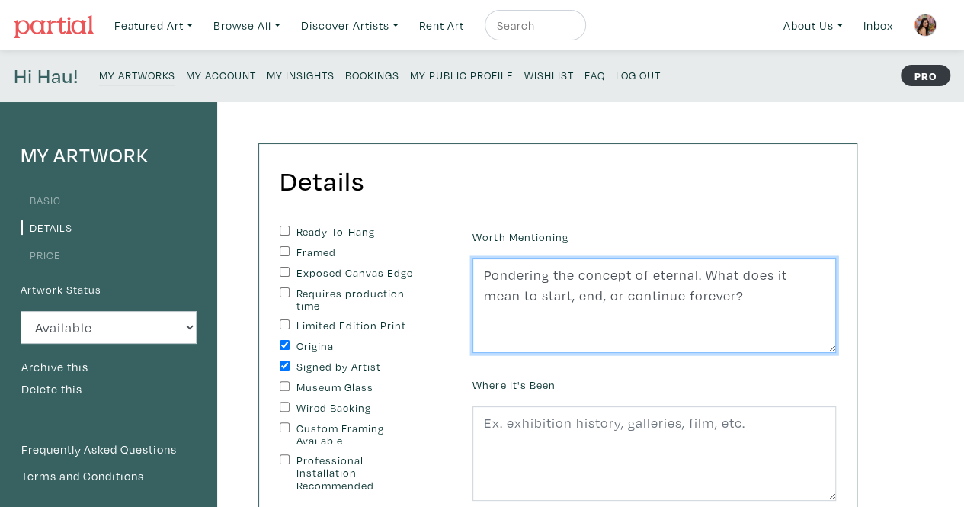
click at [725, 296] on textarea "Pondering the concept of eternal. What does it mean to start, end, or continue …" at bounding box center [653, 305] width 363 height 94
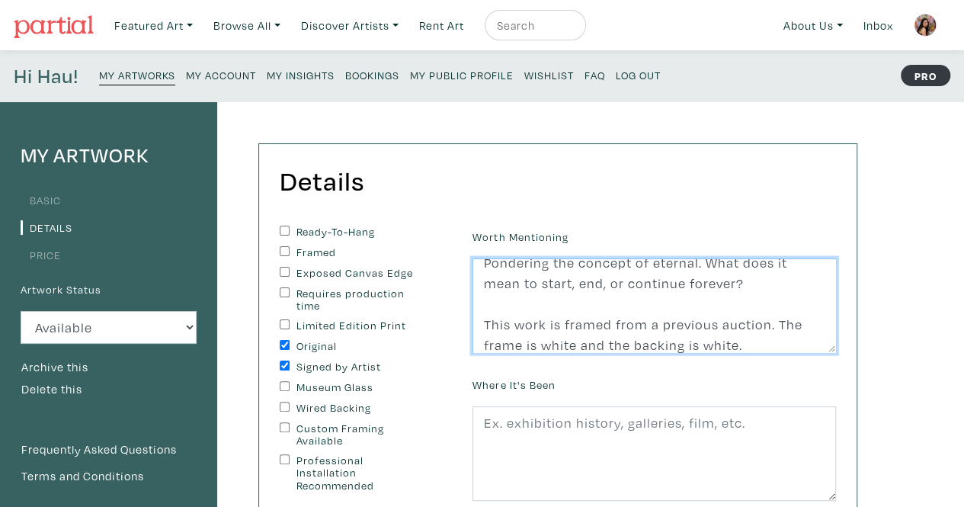
type textarea "Pondering the concept of eternal. What does it mean to start, end, or continue …"
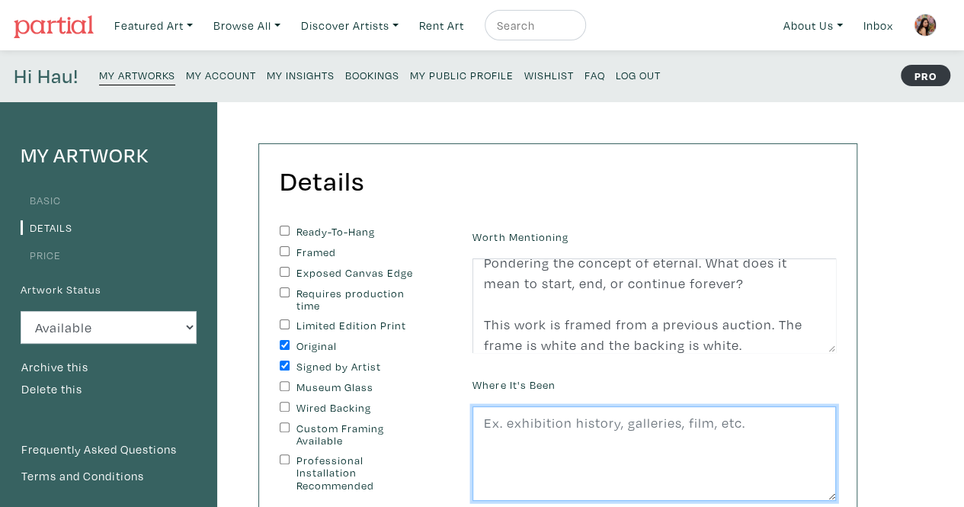
click at [670, 455] on textarea at bounding box center [653, 453] width 363 height 94
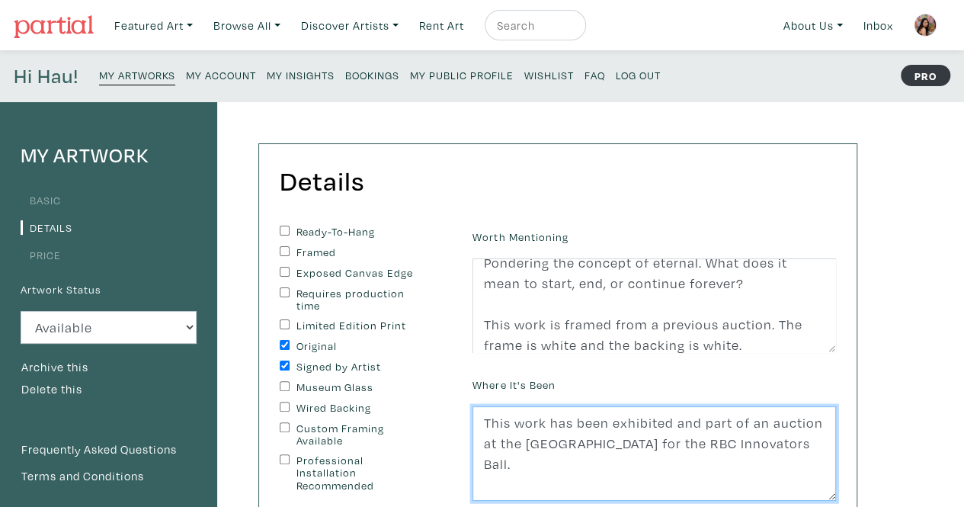
type textarea "This work has been exhibited and part of an auction at the [GEOGRAPHIC_DATA] fo…"
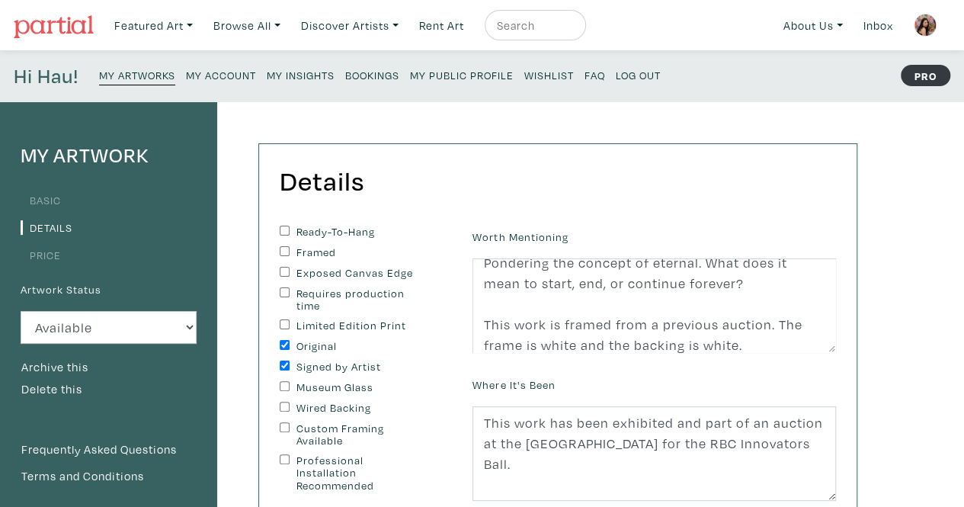
click at [286, 234] on input "Ready-To-Hang" at bounding box center [285, 231] width 10 height 10
checkbox input "true"
click at [280, 259] on div "Ready-To-Hang Framed Exposed Canvas Edge Requires production time Limited Editi…" at bounding box center [365, 359] width 170 height 267
click at [283, 251] on input "Framed" at bounding box center [285, 251] width 10 height 10
checkbox input "true"
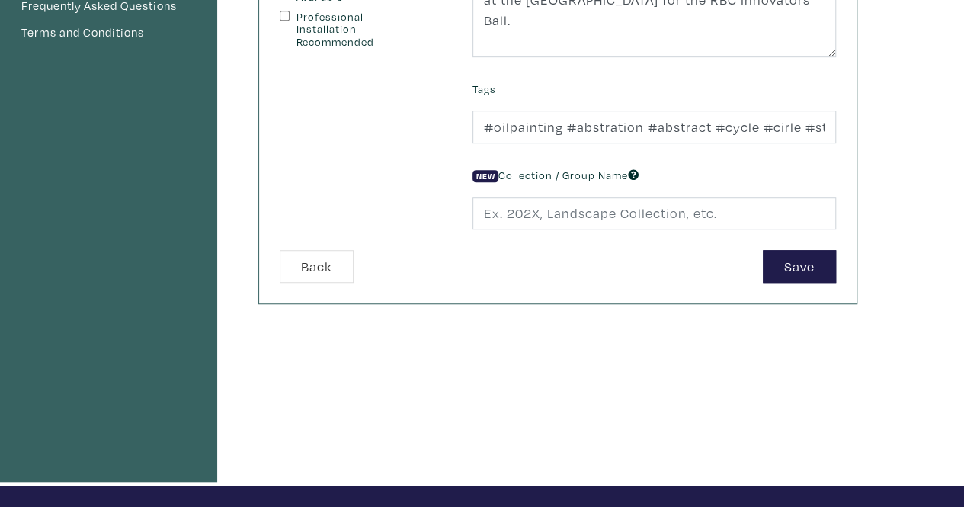
scroll to position [88, 0]
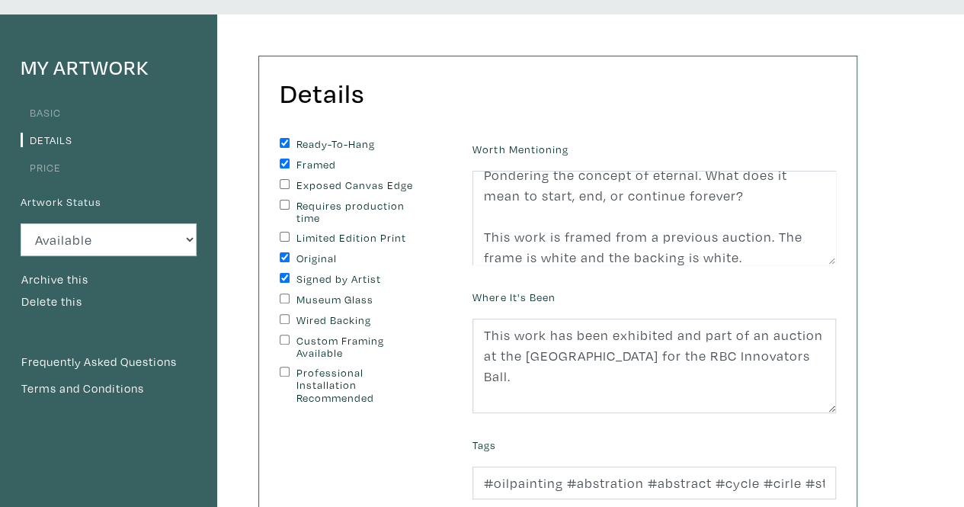
click at [282, 322] on input "Wired Backing" at bounding box center [285, 319] width 10 height 10
checkbox input "true"
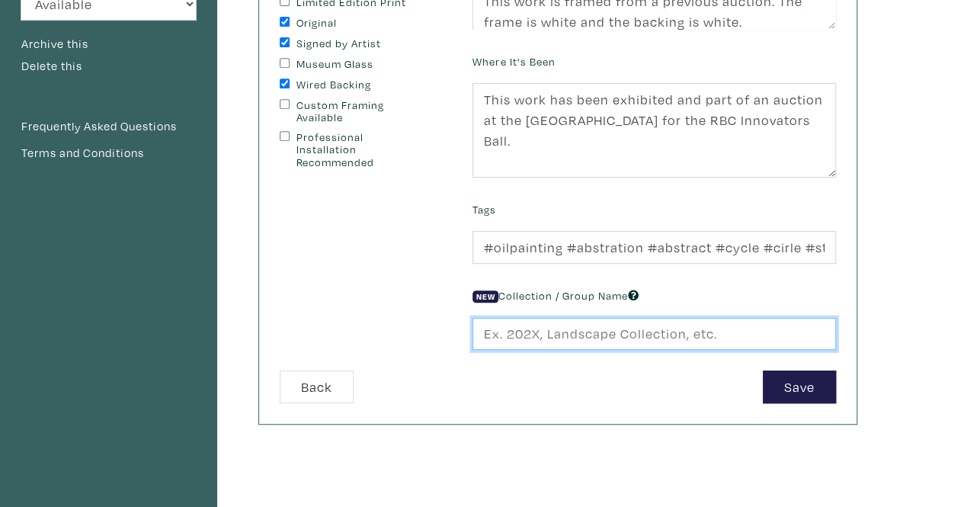
click at [608, 331] on input "text" at bounding box center [653, 334] width 363 height 33
type input "All Works"
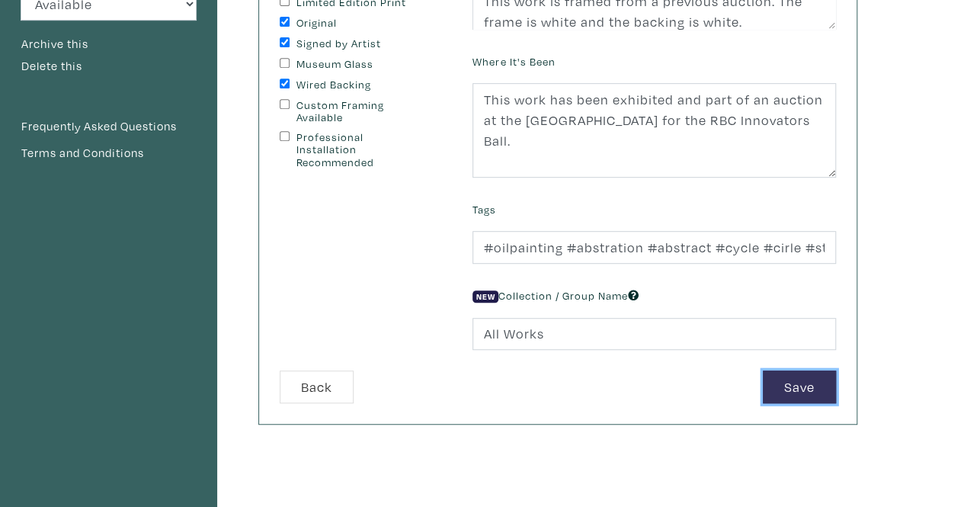
click at [815, 383] on button "Save" at bounding box center [799, 386] width 73 height 33
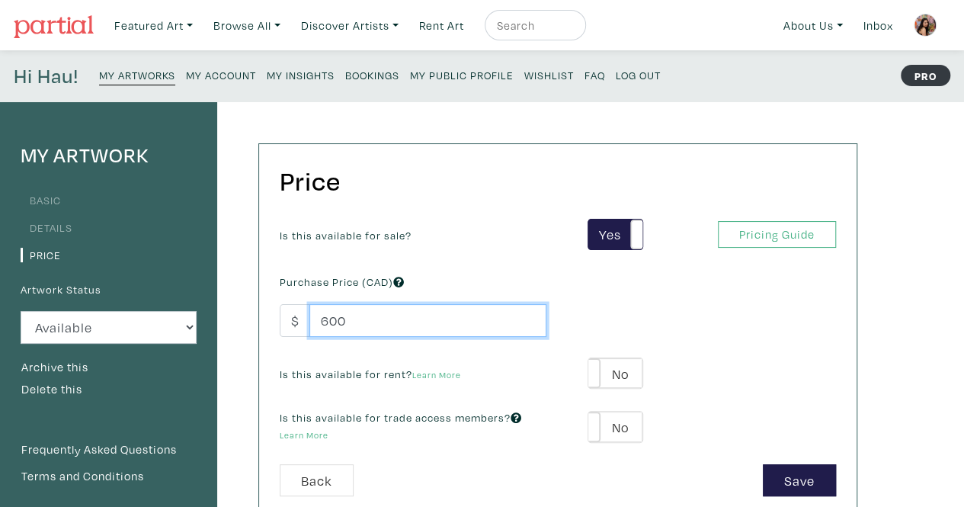
click at [453, 326] on input "600" at bounding box center [427, 320] width 237 height 33
type input "6"
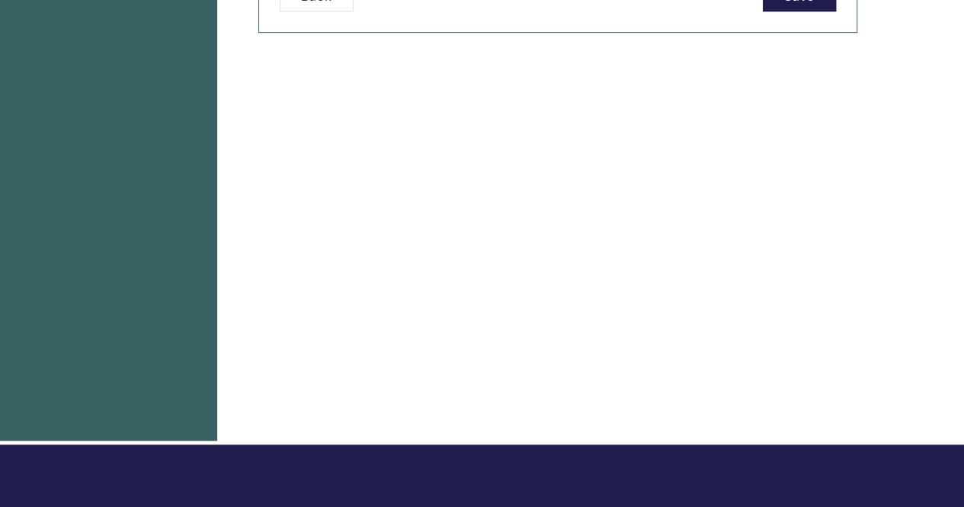
scroll to position [343, 0]
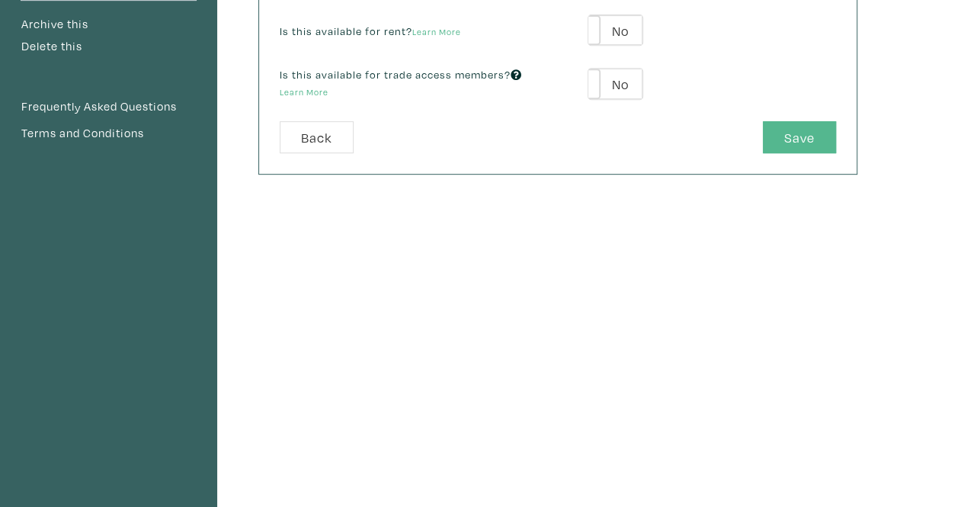
type input "500"
click at [817, 123] on button "Save" at bounding box center [799, 137] width 73 height 33
